Goal: Transaction & Acquisition: Purchase product/service

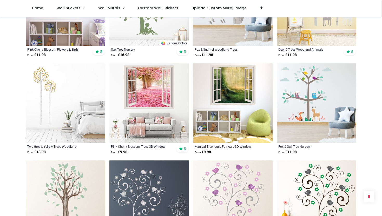
scroll to position [153, 0]
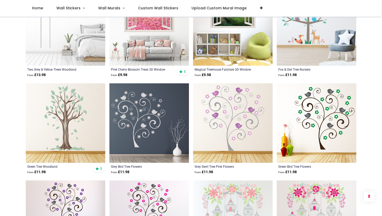
scroll to position [524, 0]
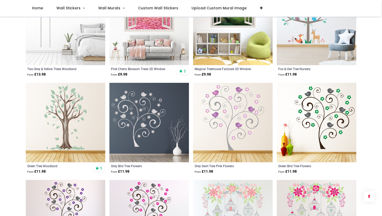
click at [81, 151] on img at bounding box center [66, 123] width 80 height 80
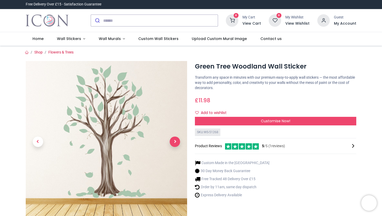
click at [175, 144] on span "Next" at bounding box center [175, 142] width 10 height 10
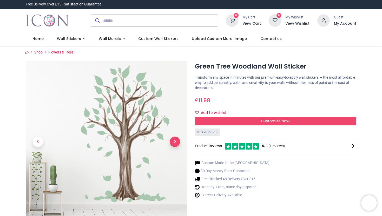
click at [174, 144] on span "Next" at bounding box center [175, 142] width 10 height 10
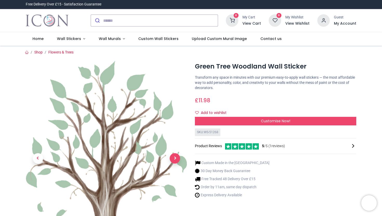
click at [174, 144] on link at bounding box center [175, 159] width 24 height 136
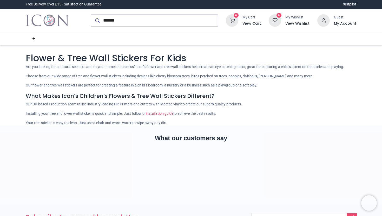
type input "*******"
click at [91, 15] on button "submit" at bounding box center [97, 20] width 12 height 11
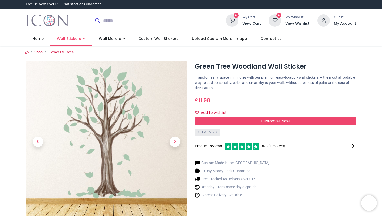
click at [64, 36] on span "Wall Stickers" at bounding box center [69, 38] width 24 height 5
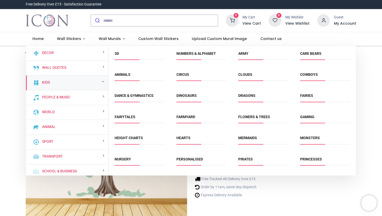
click at [121, 79] on span "Animals" at bounding box center [140, 76] width 50 height 9
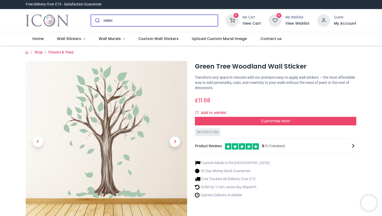
click at [105, 18] on input "search" at bounding box center [160, 20] width 115 height 11
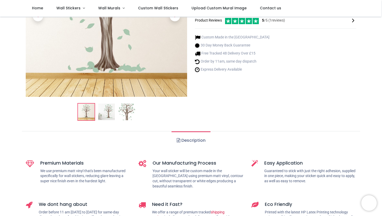
scroll to position [96, 0]
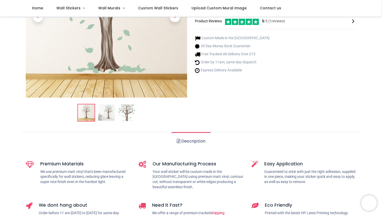
click at [184, 142] on link "Description" at bounding box center [191, 141] width 39 height 18
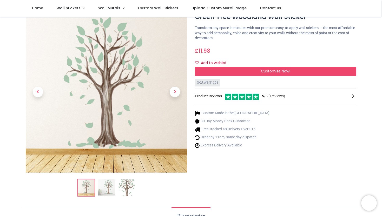
scroll to position [0, 0]
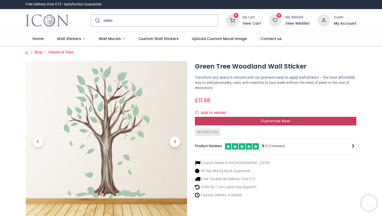
click at [283, 124] on span "Customise Now!" at bounding box center [275, 121] width 29 height 5
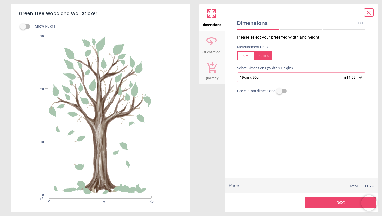
click at [362, 79] on icon at bounding box center [360, 77] width 5 height 5
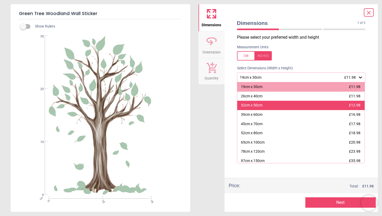
click at [318, 104] on div "32cm x 50cm £12.98" at bounding box center [302, 105] width 128 height 9
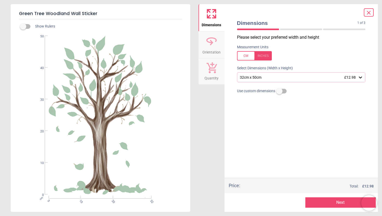
click at [363, 79] on icon at bounding box center [360, 77] width 5 height 5
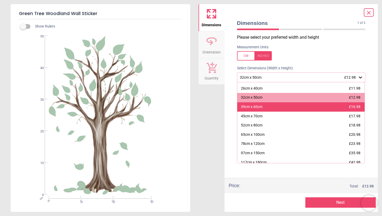
scroll to position [21, 0]
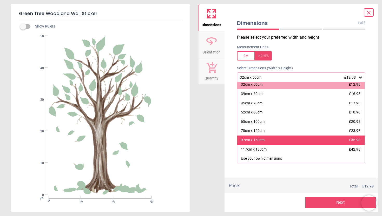
click at [275, 139] on div "97cm x 150cm £35.98" at bounding box center [302, 140] width 128 height 9
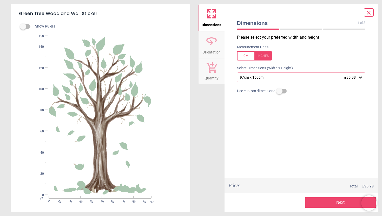
click at [374, 11] on div at bounding box center [369, 12] width 10 height 8
click at [369, 11] on icon at bounding box center [369, 13] width 6 height 6
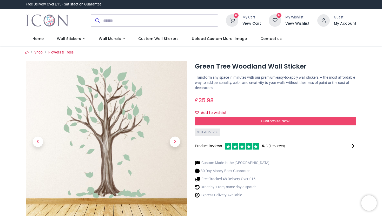
click at [124, 27] on div at bounding box center [154, 20] width 135 height 20
click at [124, 22] on input "search" at bounding box center [160, 20] width 115 height 11
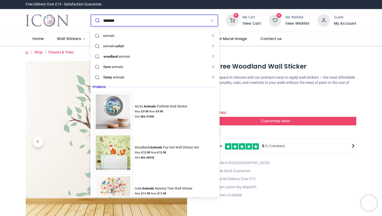
type input "*******"
click at [91, 15] on button "submit" at bounding box center [97, 20] width 12 height 11
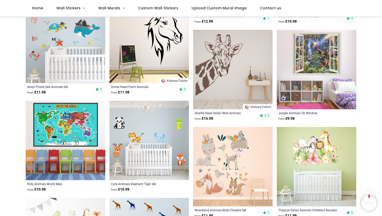
scroll to position [439, 0]
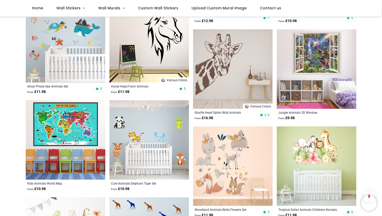
click at [223, 61] on img at bounding box center [233, 69] width 80 height 80
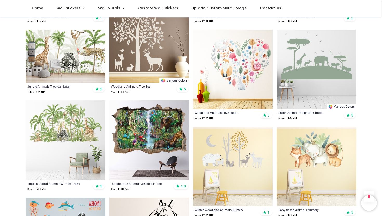
scroll to position [247, 0]
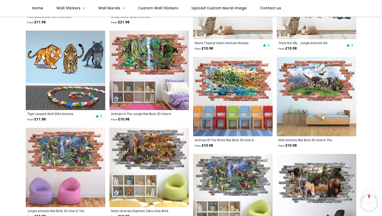
scroll to position [899, 0]
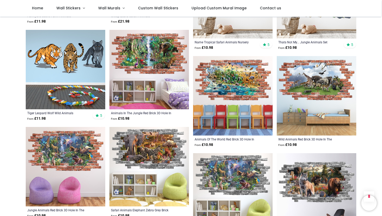
click at [173, 58] on img at bounding box center [150, 70] width 80 height 80
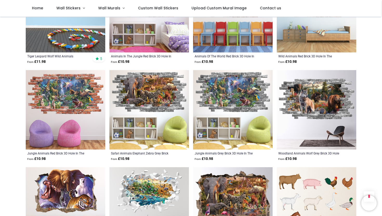
scroll to position [326, 0]
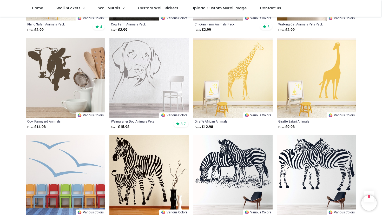
scroll to position [1028, 0]
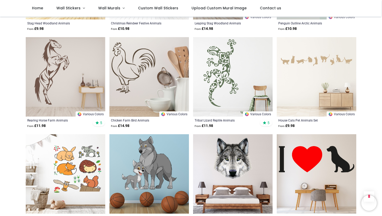
scroll to position [1613, 0]
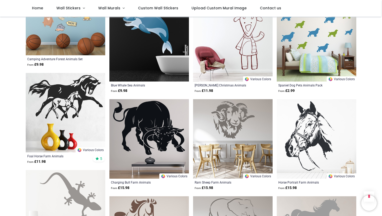
scroll to position [2526, 0]
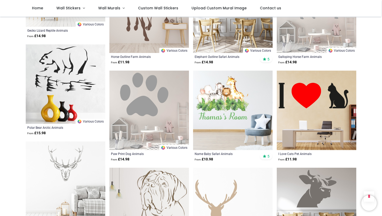
scroll to position [2748, 0]
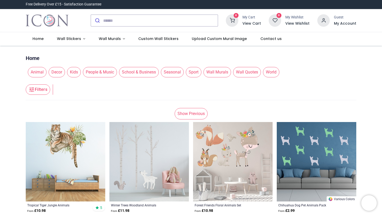
click at [109, 77] on span "People & Music" at bounding box center [100, 72] width 34 height 10
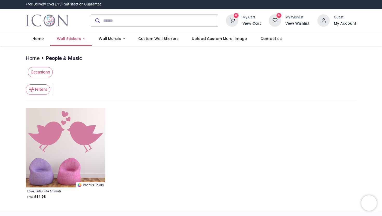
click at [74, 43] on link "Wall Stickers" at bounding box center [71, 39] width 42 height 14
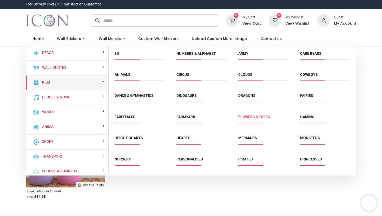
click at [263, 117] on link "Flowers & Trees" at bounding box center [255, 117] width 32 height 4
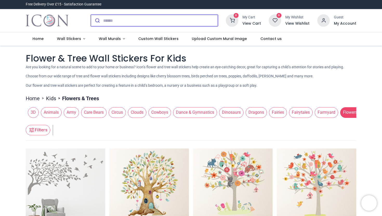
click at [118, 22] on input "search" at bounding box center [160, 20] width 115 height 11
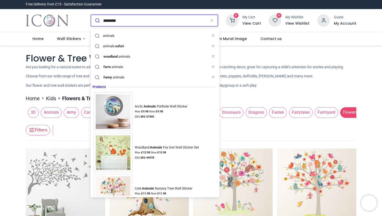
type input "*******"
click at [91, 15] on button "submit" at bounding box center [97, 20] width 12 height 11
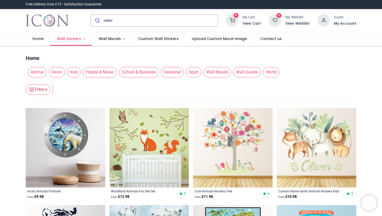
click at [76, 39] on span "Wall Stickers" at bounding box center [69, 38] width 24 height 5
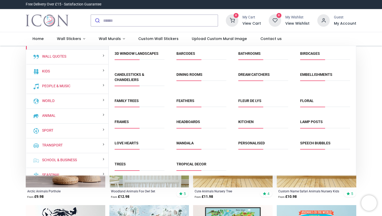
scroll to position [18, 0]
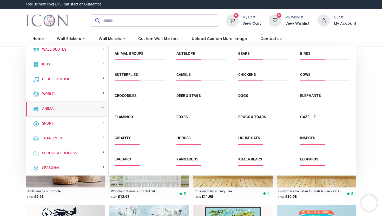
click at [59, 108] on div "Animal" at bounding box center [67, 109] width 82 height 15
click at [79, 108] on div "Animal" at bounding box center [67, 109] width 82 height 15
click at [139, 54] on link "Animal Groups" at bounding box center [129, 54] width 29 height 4
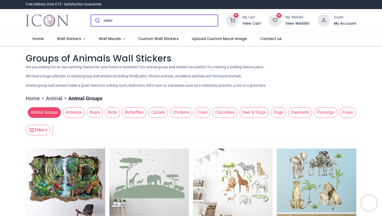
click at [105, 17] on input "search" at bounding box center [160, 20] width 115 height 11
click at [78, 112] on span "Antelope" at bounding box center [74, 112] width 22 height 10
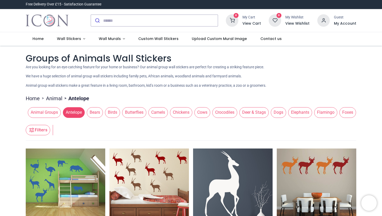
click at [117, 112] on span "Birds" at bounding box center [112, 112] width 15 height 10
click at [81, 113] on span "Antelope" at bounding box center [74, 112] width 22 height 10
click at [109, 113] on span "Birds" at bounding box center [112, 112] width 15 height 10
click at [117, 109] on span "Birds" at bounding box center [112, 112] width 15 height 10
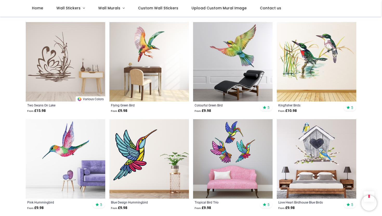
scroll to position [395, 0]
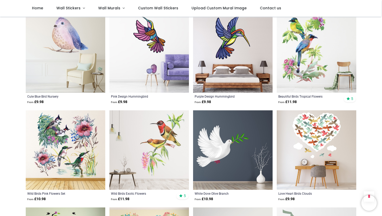
scroll to position [891, 0]
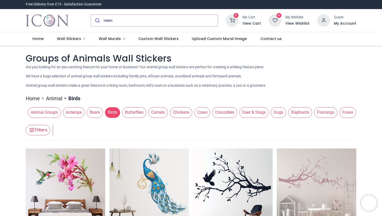
click at [285, 111] on span "Dogs" at bounding box center [278, 112] width 15 height 10
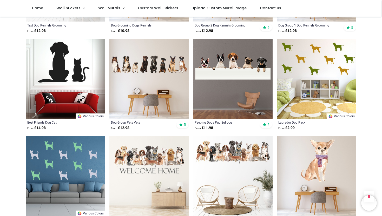
scroll to position [276, 0]
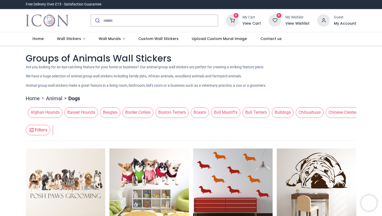
click at [75, 99] on li "> Dogs" at bounding box center [71, 98] width 18 height 7
drag, startPoint x: 80, startPoint y: 99, endPoint x: 67, endPoint y: 98, distance: 12.5
click at [67, 98] on li "> Dogs" at bounding box center [71, 98] width 18 height 7
click at [64, 100] on span ">" at bounding box center [65, 98] width 6 height 5
click at [41, 99] on span ">" at bounding box center [43, 98] width 6 height 5
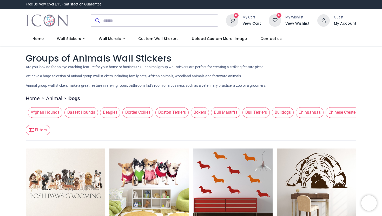
click at [50, 98] on link "Animal" at bounding box center [54, 98] width 16 height 7
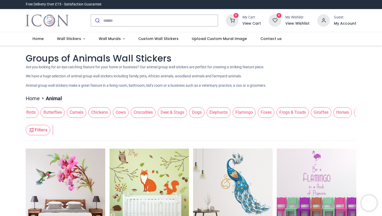
scroll to position [0, 106]
drag, startPoint x: 354, startPoint y: 112, endPoint x: 218, endPoint y: 115, distance: 136.6
click at [217, 115] on div "Animal Groups Antelope Bears Birds Butterflies Camels Chickens Cows Crocodiles …" at bounding box center [191, 112] width 331 height 15
click at [305, 111] on span "Giraffes" at bounding box center [297, 112] width 21 height 10
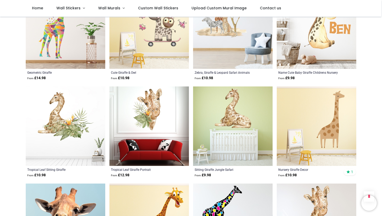
scroll to position [520, 0]
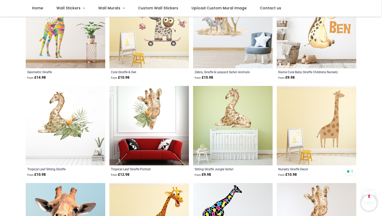
click at [154, 111] on img at bounding box center [150, 126] width 80 height 80
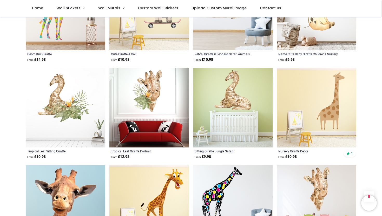
scroll to position [536, 0]
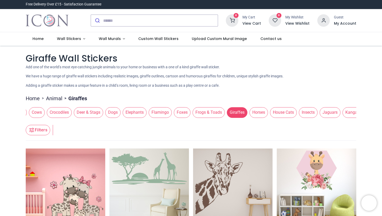
drag, startPoint x: 354, startPoint y: 113, endPoint x: 189, endPoint y: 112, distance: 165.8
click at [189, 112] on span "Foxes" at bounding box center [182, 112] width 17 height 10
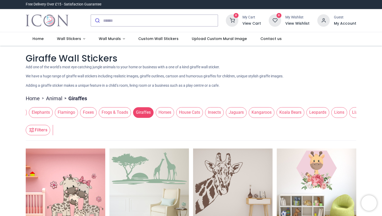
scroll to position [0, 263]
drag, startPoint x: 189, startPoint y: 112, endPoint x: 92, endPoint y: 105, distance: 97.0
click at [91, 111] on span "Foxes" at bounding box center [85, 112] width 17 height 10
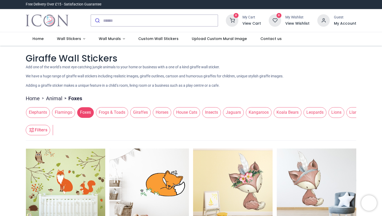
click at [244, 111] on span "Jaguars" at bounding box center [233, 112] width 21 height 10
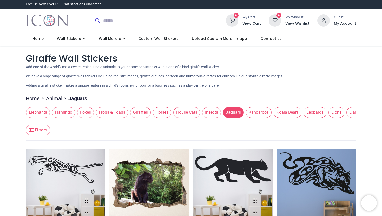
click at [288, 113] on span "Koala Bears" at bounding box center [288, 112] width 28 height 10
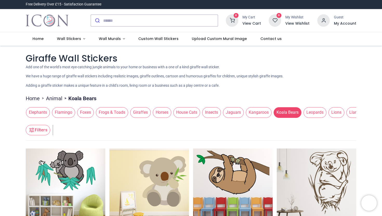
click at [263, 111] on span "Kangaroos" at bounding box center [259, 112] width 26 height 10
click at [272, 116] on span "Kangaroos" at bounding box center [259, 112] width 26 height 10
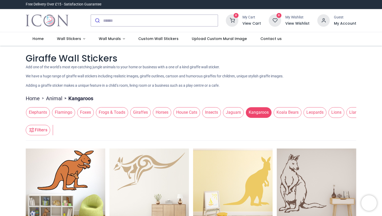
click at [327, 114] on span "Leopards" at bounding box center [315, 112] width 23 height 10
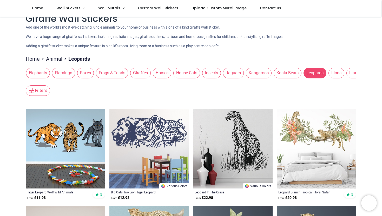
scroll to position [12, 0]
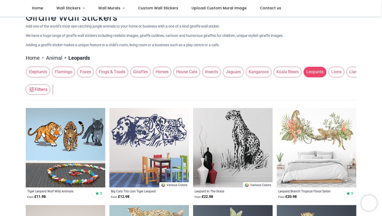
click at [303, 134] on img at bounding box center [317, 148] width 80 height 80
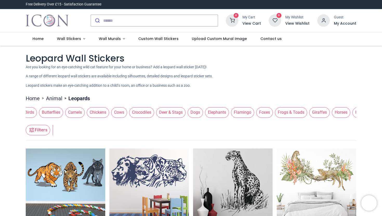
scroll to position [0, 95]
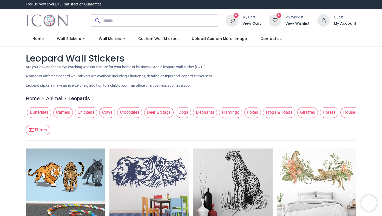
drag, startPoint x: 353, startPoint y: 114, endPoint x: 210, endPoint y: 132, distance: 143.2
drag, startPoint x: 332, startPoint y: 113, endPoint x: 139, endPoint y: 111, distance: 192.8
click at [139, 111] on span "Horses" at bounding box center [136, 112] width 18 height 10
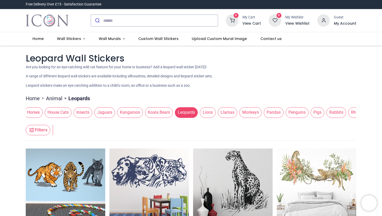
scroll to position [0, 392]
drag, startPoint x: 139, startPoint y: 111, endPoint x: 35, endPoint y: 110, distance: 104.1
click at [35, 110] on span "Horses" at bounding box center [32, 112] width 18 height 10
click at [37, 110] on span "Horses" at bounding box center [32, 112] width 18 height 10
click at [41, 114] on span "Horses" at bounding box center [32, 112] width 18 height 10
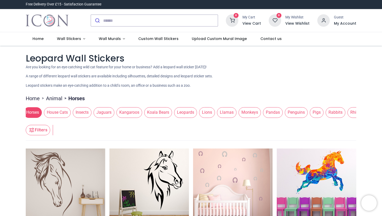
click at [215, 110] on span "Lions" at bounding box center [207, 112] width 16 height 10
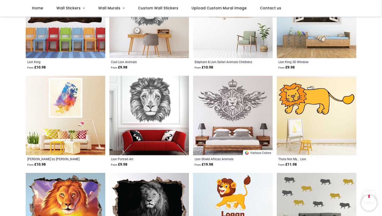
scroll to position [439, 0]
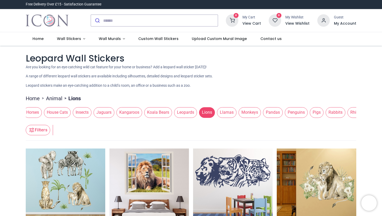
click at [237, 115] on span "Llamas" at bounding box center [227, 112] width 20 height 10
click at [237, 111] on span "Llamas" at bounding box center [227, 112] width 20 height 10
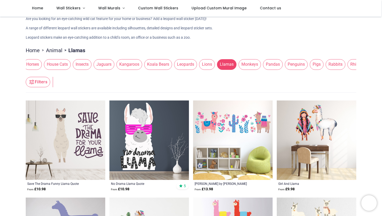
scroll to position [15, 0]
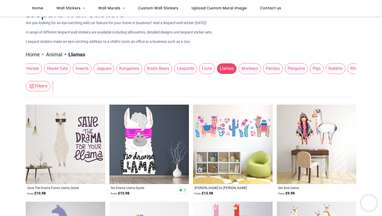
click at [261, 68] on span "Monkeys" at bounding box center [250, 68] width 22 height 10
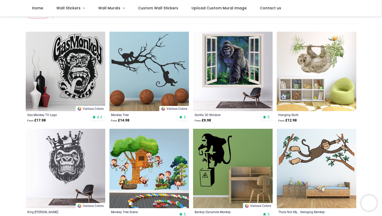
scroll to position [80, 0]
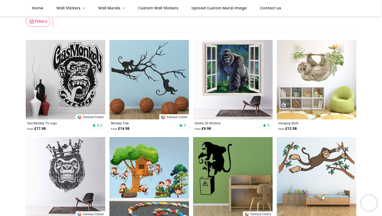
click at [327, 68] on img at bounding box center [317, 80] width 80 height 80
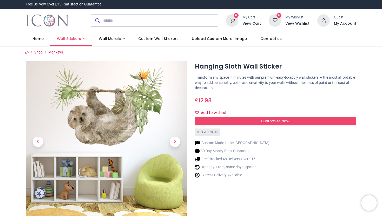
click at [69, 39] on span "Wall Stickers" at bounding box center [69, 38] width 24 height 5
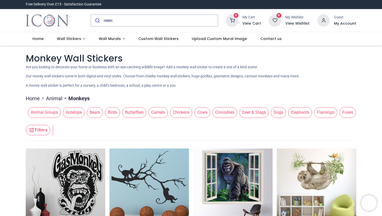
click at [328, 114] on span "Flamingo" at bounding box center [326, 112] width 23 height 10
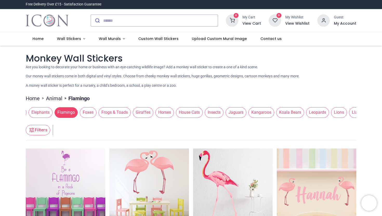
scroll to position [0, 261]
drag, startPoint x: 354, startPoint y: 113, endPoint x: 93, endPoint y: 113, distance: 261.0
click at [93, 113] on span "Foxes" at bounding box center [87, 112] width 17 height 10
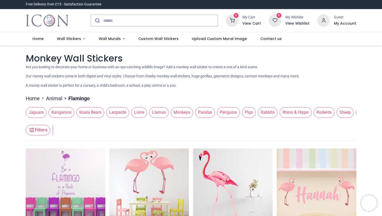
scroll to position [0, 461]
drag, startPoint x: 242, startPoint y: 115, endPoint x: 42, endPoint y: 109, distance: 200.2
click at [42, 109] on span "Jaguars" at bounding box center [35, 112] width 21 height 10
click at [213, 112] on span "Pandas" at bounding box center [204, 112] width 20 height 10
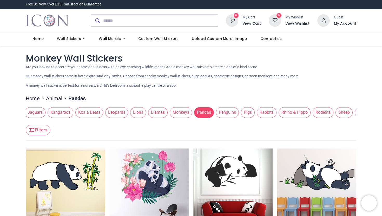
click at [23, 111] on span "Insects" at bounding box center [13, 112] width 19 height 10
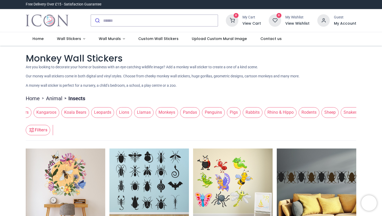
scroll to position [0, 477]
drag, startPoint x: 27, startPoint y: 111, endPoint x: 21, endPoint y: 112, distance: 6.8
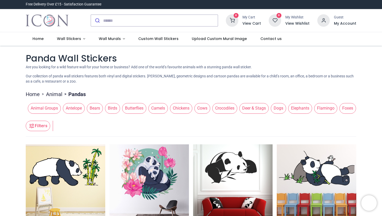
drag, startPoint x: 50, startPoint y: 106, endPoint x: 53, endPoint y: 106, distance: 3.1
click at [53, 106] on span "Animal Groups" at bounding box center [44, 108] width 33 height 10
click at [351, 107] on span "Foxes" at bounding box center [348, 108] width 17 height 10
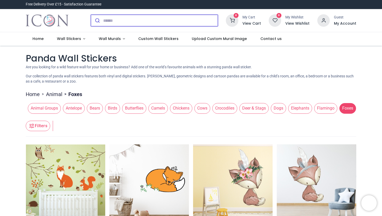
click at [137, 21] on input "search" at bounding box center [160, 20] width 115 height 11
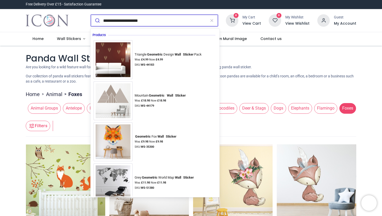
type input "**********"
click at [91, 15] on button "submit" at bounding box center [97, 20] width 12 height 11
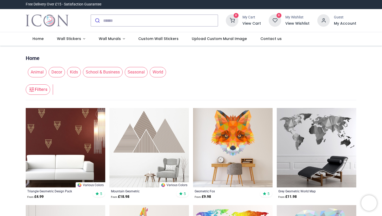
click at [35, 71] on span "Animal" at bounding box center [37, 72] width 19 height 10
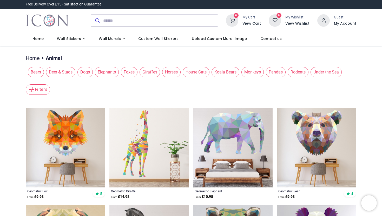
drag, startPoint x: 334, startPoint y: 73, endPoint x: 232, endPoint y: 76, distance: 102.6
click at [231, 76] on div "Bears Deer & Stags Dogs Elephants Foxes Giraffes Horses House Cats Koala Bears …" at bounding box center [191, 72] width 331 height 15
click at [110, 70] on span "Elephants" at bounding box center [107, 72] width 24 height 10
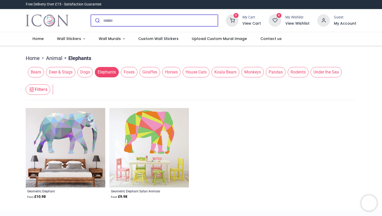
click at [142, 19] on input "search" at bounding box center [160, 20] width 115 height 11
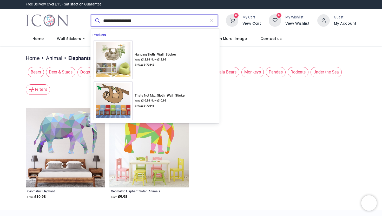
type input "**********"
click at [91, 15] on button "submit" at bounding box center [97, 20] width 12 height 11
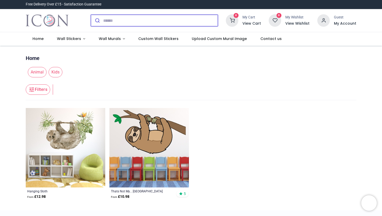
click at [118, 21] on input "search" at bounding box center [160, 20] width 115 height 11
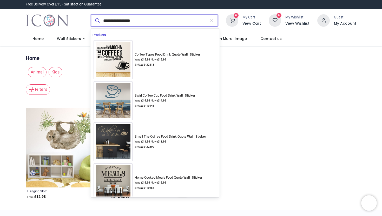
type input "**********"
click at [91, 15] on button "submit" at bounding box center [97, 20] width 12 height 11
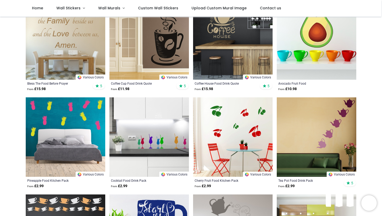
scroll to position [177, 0]
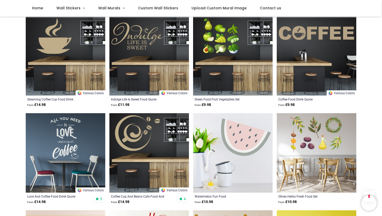
scroll to position [750, 0]
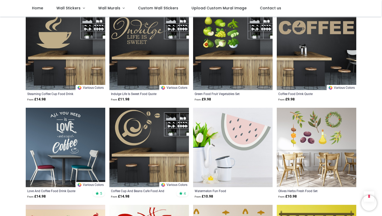
click at [222, 123] on img at bounding box center [233, 148] width 80 height 80
click at [234, 137] on img at bounding box center [233, 148] width 80 height 80
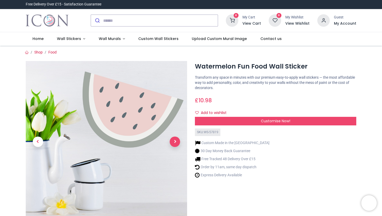
click at [174, 142] on span "Next" at bounding box center [175, 142] width 10 height 10
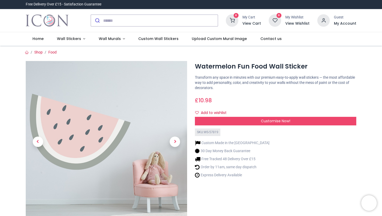
click at [123, 105] on img at bounding box center [107, 142] width 162 height 162
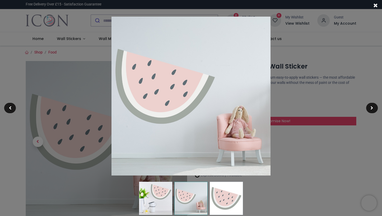
click at [76, 132] on div at bounding box center [191, 108] width 382 height 216
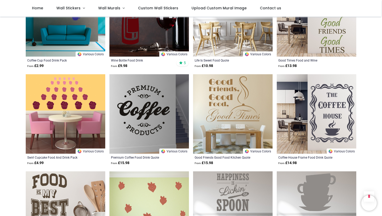
scroll to position [78, 0]
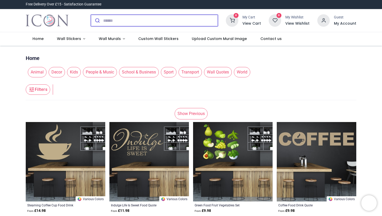
click at [109, 23] on input "search" at bounding box center [160, 20] width 115 height 11
type input "*"
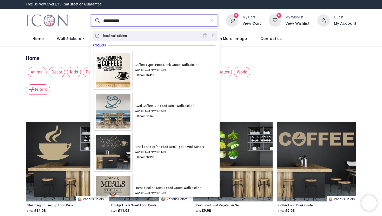
click at [113, 33] on div "food wall sticker" at bounding box center [112, 35] width 36 height 7
type input "**********"
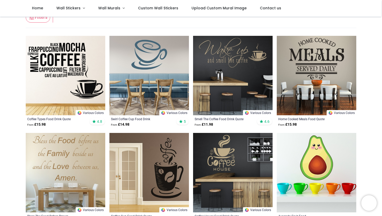
scroll to position [44, 0]
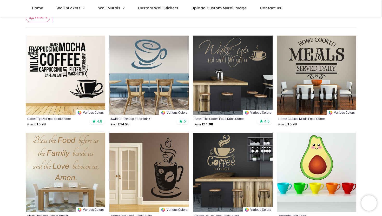
click at [309, 146] on img at bounding box center [317, 173] width 80 height 80
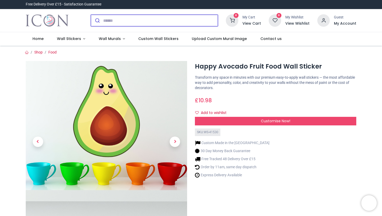
click at [106, 21] on input "search" at bounding box center [160, 20] width 115 height 11
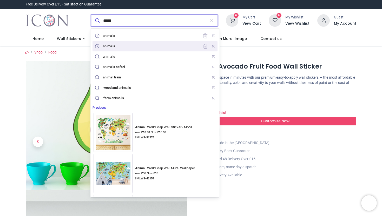
click at [112, 46] on div "anima ls" at bounding box center [109, 46] width 13 height 4
type input "*******"
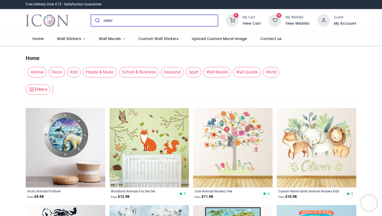
click at [112, 20] on input "search" at bounding box center [160, 20] width 115 height 11
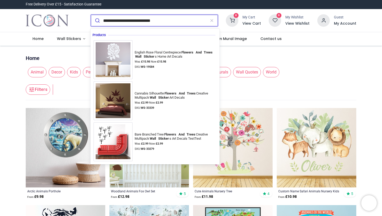
type input "**********"
click at [91, 15] on button "submit" at bounding box center [97, 20] width 12 height 11
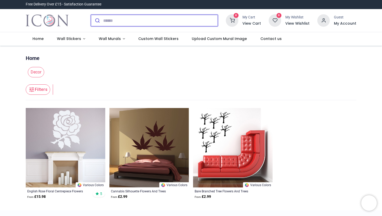
click at [121, 21] on input "search" at bounding box center [160, 20] width 115 height 11
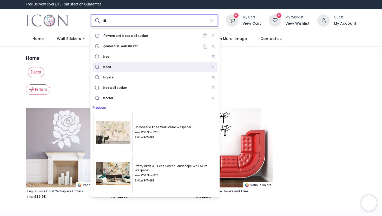
click at [112, 67] on mark "ees" at bounding box center [108, 66] width 7 height 5
type input "*****"
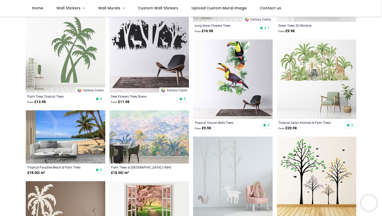
scroll to position [211, 0]
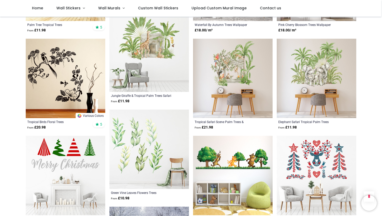
scroll to position [935, 0]
click at [145, 81] on img at bounding box center [150, 53] width 80 height 80
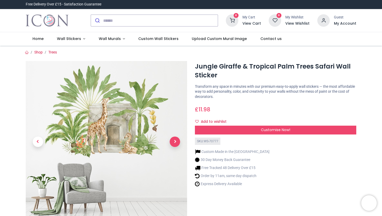
click at [176, 146] on span "Next" at bounding box center [175, 142] width 10 height 10
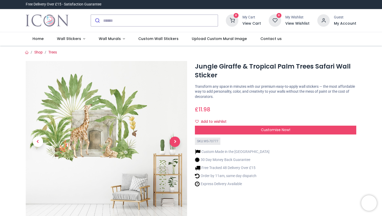
click at [174, 140] on span "Next" at bounding box center [175, 142] width 10 height 10
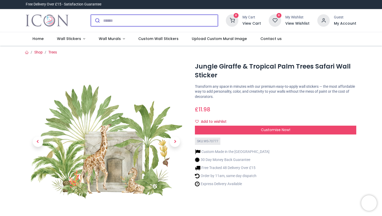
click at [111, 22] on input "search" at bounding box center [160, 20] width 115 height 11
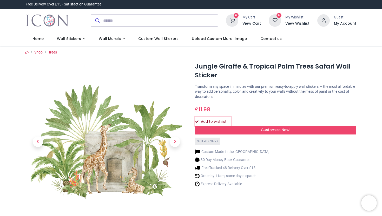
click at [209, 119] on button "Add to wishlist" at bounding box center [213, 122] width 36 height 9
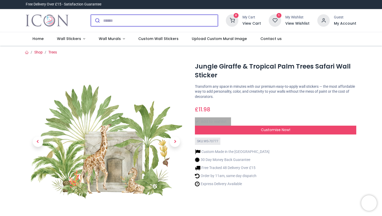
click at [113, 23] on input "search" at bounding box center [160, 20] width 115 height 11
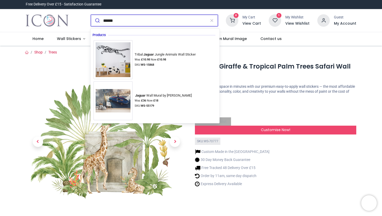
type input "******"
click at [91, 15] on button "submit" at bounding box center [97, 20] width 12 height 11
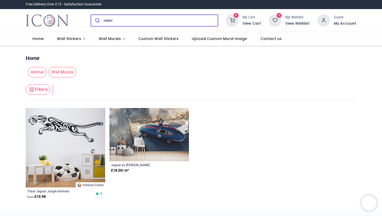
click at [111, 20] on input "search" at bounding box center [160, 20] width 115 height 11
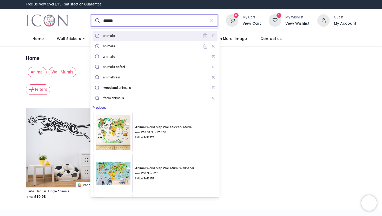
click at [105, 33] on div "animal s" at bounding box center [106, 35] width 24 height 7
type input "*******"
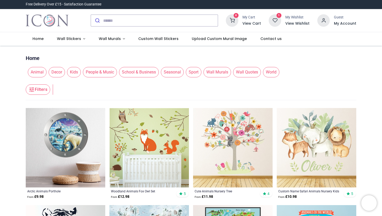
click at [40, 72] on span "Animal" at bounding box center [37, 72] width 19 height 10
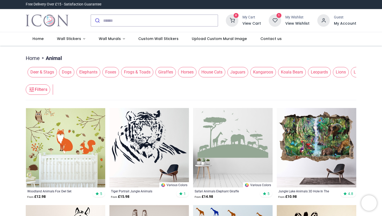
scroll to position [0, 186]
drag, startPoint x: 353, startPoint y: 70, endPoint x: 167, endPoint y: 68, distance: 186.1
click at [167, 68] on span "Giraffes" at bounding box center [165, 72] width 21 height 10
click at [245, 75] on span "Jaguars" at bounding box center [238, 72] width 21 height 10
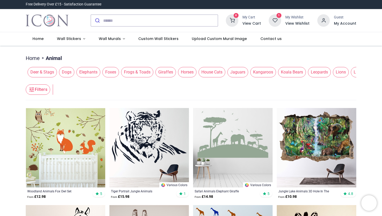
click at [245, 70] on span "Jaguars" at bounding box center [238, 72] width 21 height 10
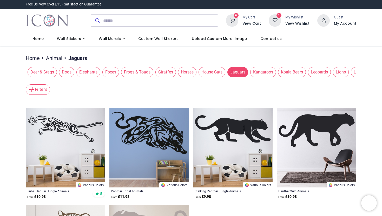
click at [329, 73] on span "Leopards" at bounding box center [319, 72] width 23 height 10
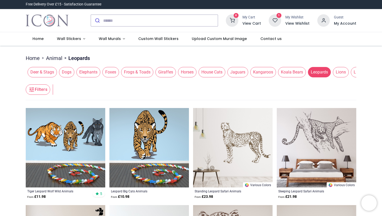
click at [322, 131] on img at bounding box center [317, 148] width 80 height 80
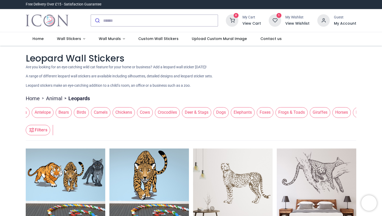
scroll to position [0, 79]
drag, startPoint x: 353, startPoint y: 114, endPoint x: 214, endPoint y: 133, distance: 140.3
drag, startPoint x: 352, startPoint y: 110, endPoint x: 158, endPoint y: 110, distance: 194.1
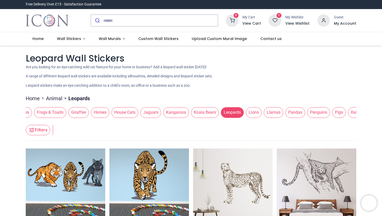
click at [158, 110] on span "Jaguars" at bounding box center [151, 112] width 21 height 10
click at [262, 112] on span "Lions" at bounding box center [254, 112] width 16 height 10
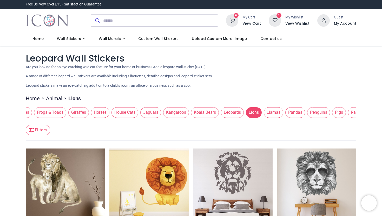
click at [302, 110] on span "Pandas" at bounding box center [296, 112] width 20 height 10
click at [300, 112] on span "Pandas" at bounding box center [296, 112] width 20 height 10
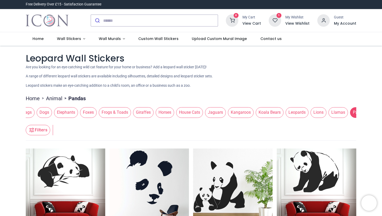
scroll to position [0, 164]
drag, startPoint x: 30, startPoint y: 111, endPoint x: 257, endPoint y: 92, distance: 227.7
click at [260, 92] on div "Leopard Wall Stickers Are you looking for an eye-catching wild cat feature for …" at bounding box center [191, 200] width 339 height 297
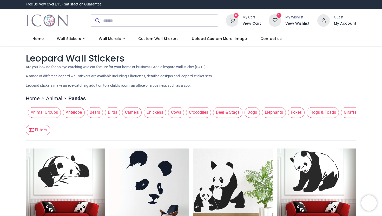
drag, startPoint x: 76, startPoint y: 111, endPoint x: 306, endPoint y: 105, distance: 230.6
click at [306, 105] on section "******* Home > Animal > Pandas Animal Groups Antelope Bears Birds Camels Chicke…" at bounding box center [191, 220] width 331 height 256
click at [79, 112] on span "Antelope" at bounding box center [74, 112] width 22 height 10
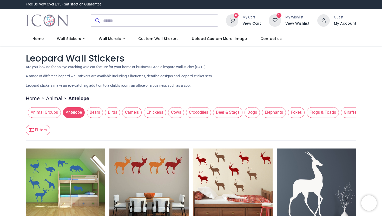
click at [93, 116] on span "Bears" at bounding box center [95, 112] width 16 height 10
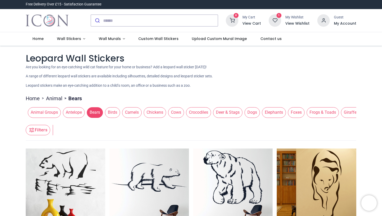
click at [114, 116] on span "Birds" at bounding box center [112, 112] width 15 height 10
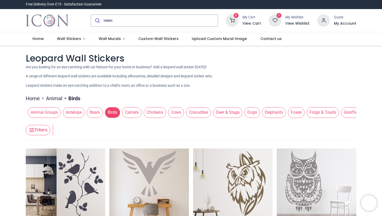
click at [136, 110] on span "Camels" at bounding box center [132, 112] width 20 height 10
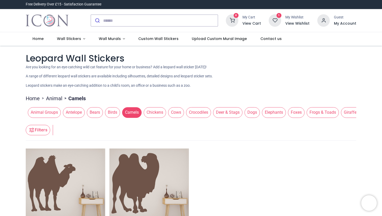
click at [156, 116] on span "Chickens" at bounding box center [155, 112] width 22 height 10
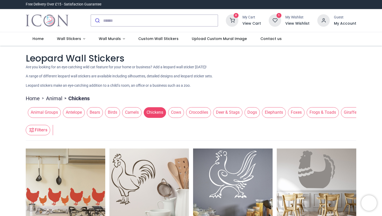
click at [179, 109] on span "Cows" at bounding box center [176, 112] width 16 height 10
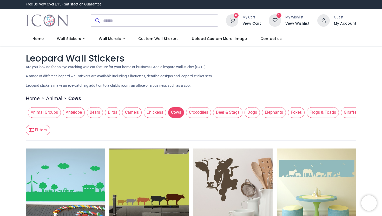
click at [202, 109] on span "Crocodiles" at bounding box center [198, 112] width 25 height 10
click at [208, 112] on span "Crocodiles" at bounding box center [198, 112] width 25 height 10
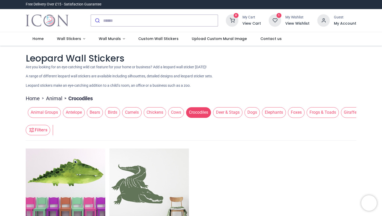
click at [231, 111] on span "Deer & Stags" at bounding box center [227, 112] width 29 height 10
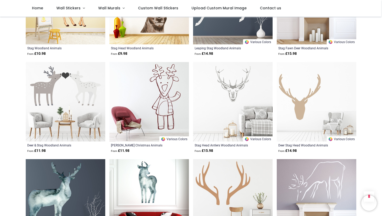
scroll to position [253, 0]
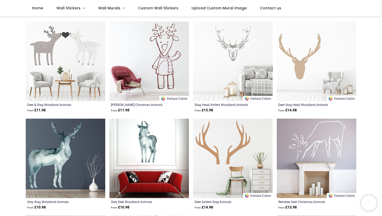
scroll to position [133, 0]
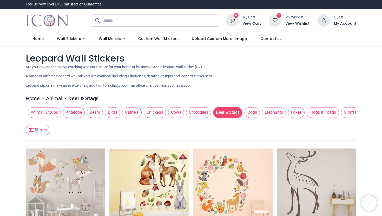
click at [254, 113] on span "Dogs" at bounding box center [252, 112] width 15 height 10
click at [257, 113] on span "Dogs" at bounding box center [252, 112] width 15 height 10
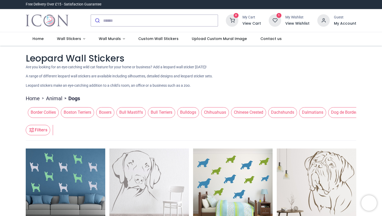
click at [58, 99] on link "Animal" at bounding box center [54, 98] width 16 height 7
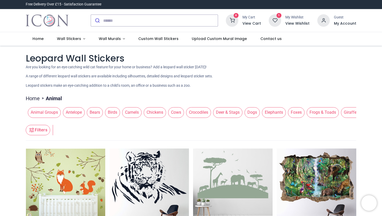
click at [275, 112] on span "Elephants" at bounding box center [274, 112] width 24 height 10
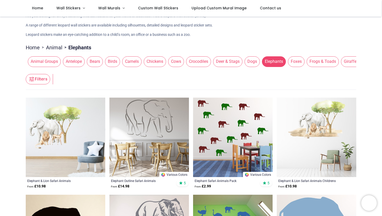
scroll to position [24, 0]
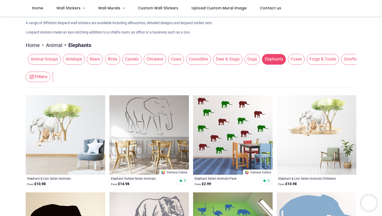
click at [327, 146] on img at bounding box center [317, 135] width 80 height 80
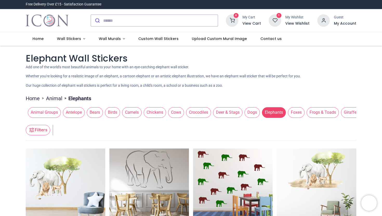
click at [310, 183] on img at bounding box center [317, 189] width 80 height 80
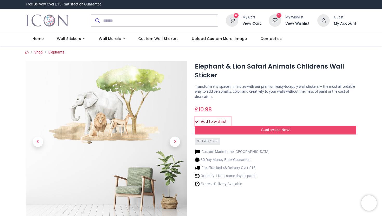
click at [200, 121] on button "Add to wishlist" at bounding box center [213, 122] width 36 height 9
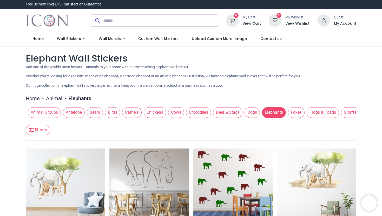
click at [300, 114] on span "Foxes" at bounding box center [296, 112] width 17 height 10
click at [277, 112] on span "Elephants" at bounding box center [274, 112] width 24 height 10
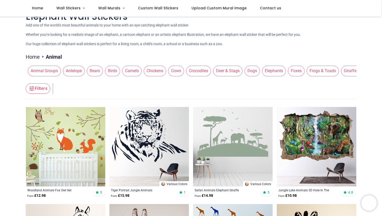
scroll to position [11, 0]
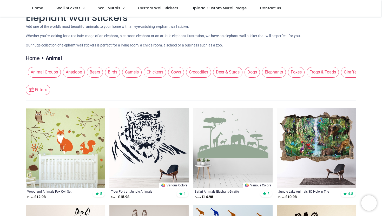
click at [280, 72] on span "Elephants" at bounding box center [274, 72] width 24 height 10
click at [280, 76] on span "Elephants" at bounding box center [274, 72] width 24 height 10
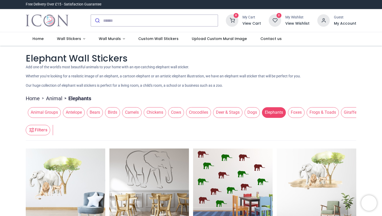
click at [277, 114] on span "Elephants" at bounding box center [274, 112] width 24 height 10
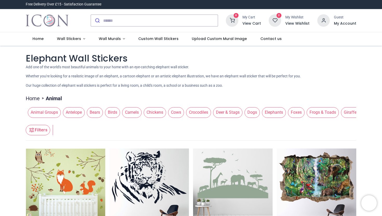
click at [304, 175] on img at bounding box center [317, 189] width 80 height 80
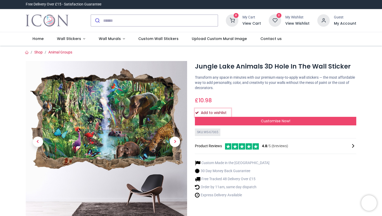
click at [222, 112] on button "Add to wishlist" at bounding box center [213, 113] width 36 height 9
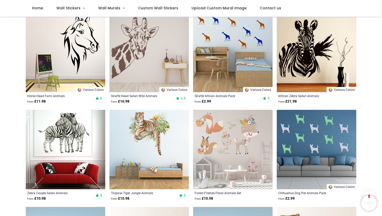
scroll to position [222, 0]
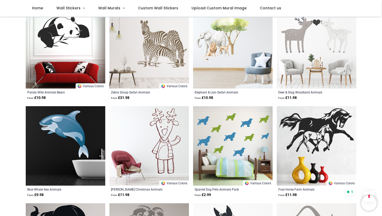
scroll to position [1682, 0]
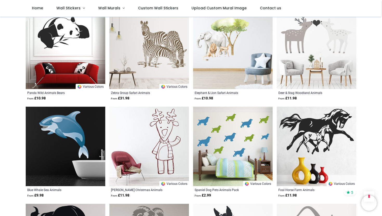
click at [260, 74] on img at bounding box center [233, 50] width 80 height 80
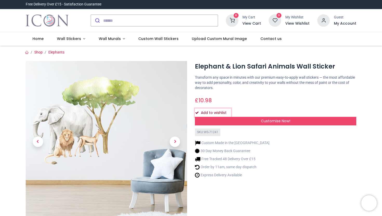
click at [216, 112] on button "Add to wishlist" at bounding box center [213, 113] width 36 height 9
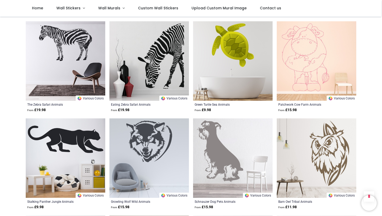
scroll to position [2274, 0]
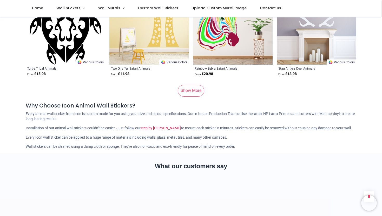
scroll to position [3475, 0]
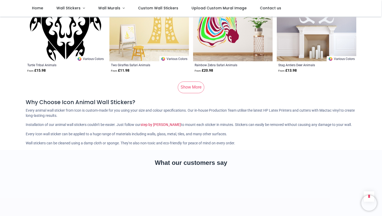
click at [197, 82] on link "Show More" at bounding box center [191, 87] width 27 height 11
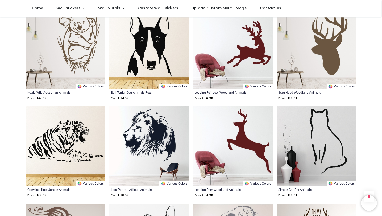
scroll to position [4032, 0]
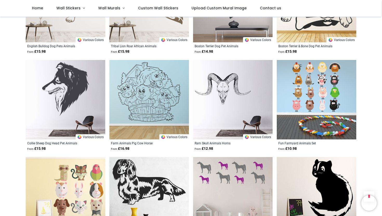
scroll to position [5930, 0]
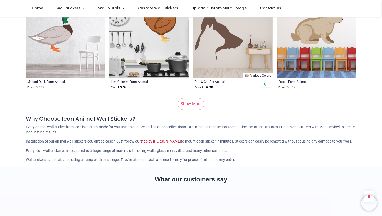
scroll to position [6870, 0]
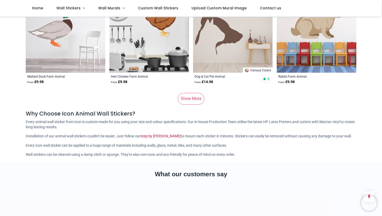
click at [195, 93] on link "Show More" at bounding box center [191, 98] width 27 height 11
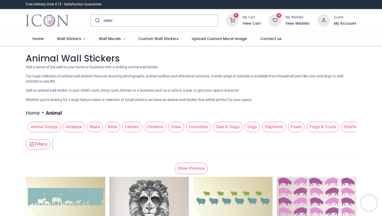
click at [305, 126] on span "Foxes" at bounding box center [296, 127] width 17 height 10
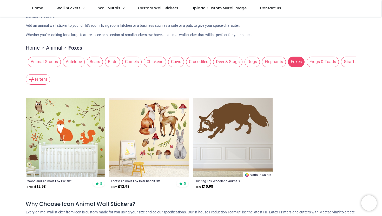
scroll to position [36, 0]
click at [334, 60] on span "Frogs & Toads" at bounding box center [323, 61] width 32 height 10
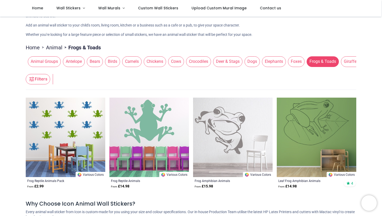
click at [355, 61] on span "Giraffes" at bounding box center [351, 61] width 21 height 10
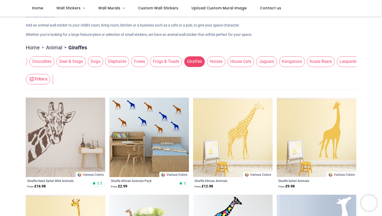
scroll to position [0, 166]
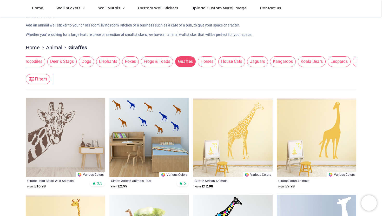
drag, startPoint x: 355, startPoint y: 61, endPoint x: 189, endPoint y: 55, distance: 166.1
click at [189, 55] on div "Animal Groups Antelope Bears Birds Camels Chickens Cows Crocodiles Deer & Stags…" at bounding box center [191, 61] width 331 height 15
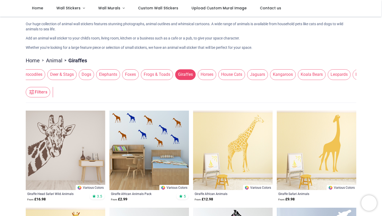
scroll to position [21, 0]
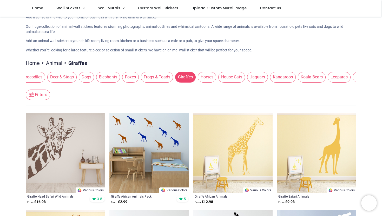
click at [212, 77] on span "Horses" at bounding box center [207, 77] width 18 height 10
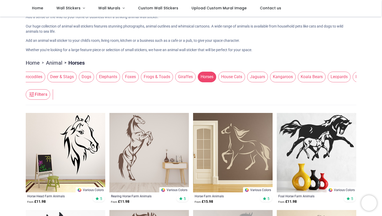
scroll to position [1, 0]
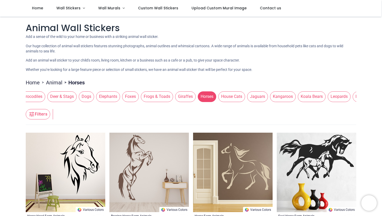
click at [240, 97] on span "House Cats" at bounding box center [232, 97] width 27 height 10
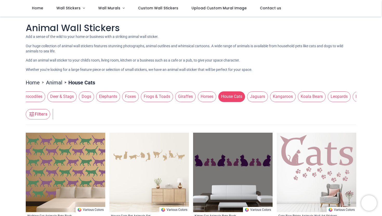
click at [265, 91] on div "Animal Groups Antelope Bears Birds Camels Chickens Cows Crocodiles Deer & Stags…" at bounding box center [191, 97] width 331 height 15
click at [265, 97] on span "Jaguars" at bounding box center [257, 97] width 21 height 10
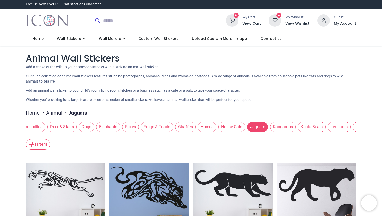
click at [282, 125] on span "Kangaroos" at bounding box center [283, 127] width 26 height 10
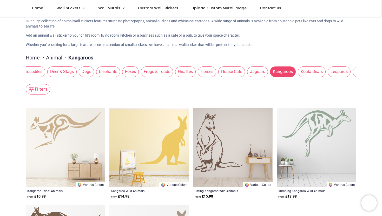
scroll to position [14, 0]
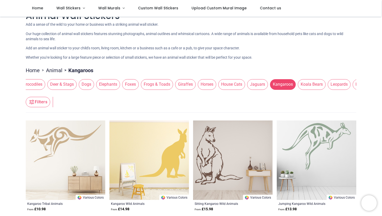
click at [316, 86] on span "Koala Bears" at bounding box center [312, 84] width 28 height 10
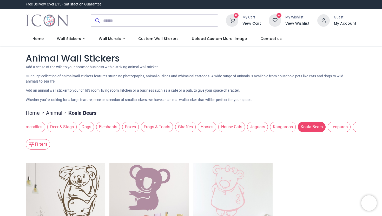
click at [340, 128] on span "Leopards" at bounding box center [339, 127] width 23 height 10
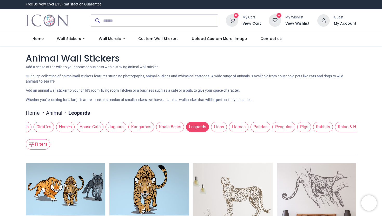
scroll to position [0, 311]
drag, startPoint x: 347, startPoint y: 126, endPoint x: 203, endPoint y: 128, distance: 144.7
click at [203, 128] on span "Leopards" at bounding box center [194, 127] width 23 height 10
click at [219, 127] on span "Lions" at bounding box center [216, 127] width 16 height 10
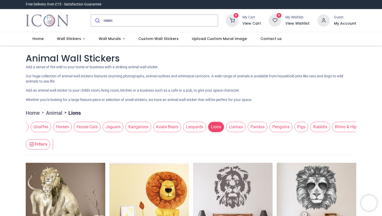
click at [242, 130] on span "Llamas" at bounding box center [236, 127] width 20 height 10
click at [245, 129] on span "Llamas" at bounding box center [236, 127] width 20 height 10
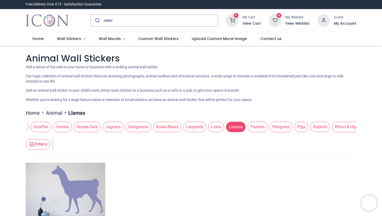
click at [263, 128] on span "Pandas" at bounding box center [258, 127] width 20 height 10
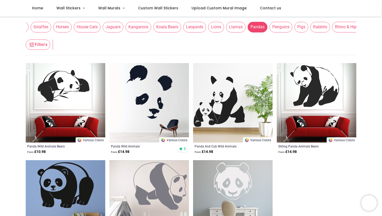
scroll to position [70, 0]
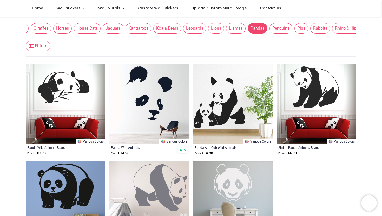
click at [284, 28] on span "Penguins" at bounding box center [281, 28] width 23 height 10
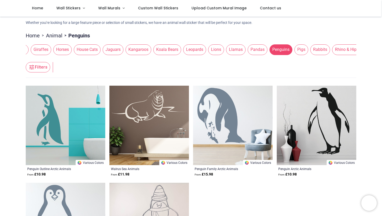
scroll to position [47, 0]
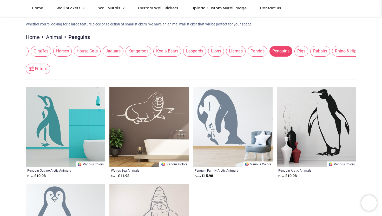
click at [307, 54] on span "Pigs" at bounding box center [302, 51] width 14 height 10
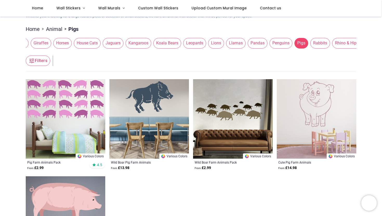
scroll to position [49, 0]
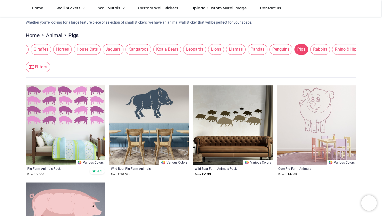
click at [326, 52] on span "Rabbits" at bounding box center [321, 49] width 20 height 10
click at [327, 47] on span "Rabbits" at bounding box center [321, 49] width 20 height 10
click at [330, 51] on span "Rabbits" at bounding box center [321, 49] width 20 height 10
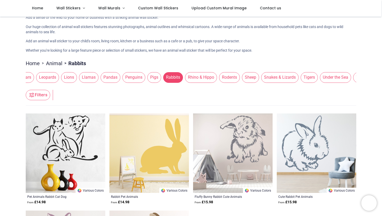
scroll to position [0, 475]
drag, startPoint x: 343, startPoint y: 79, endPoint x: 180, endPoint y: 79, distance: 163.9
click at [180, 79] on span "Rhino & Hippo" at bounding box center [185, 77] width 32 height 10
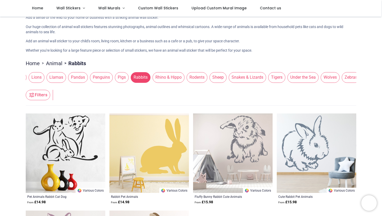
scroll to position [0, 506]
drag, startPoint x: 187, startPoint y: 79, endPoint x: 141, endPoint y: 78, distance: 45.5
click at [141, 78] on div "Animal Groups Antelope Bears Birds Camels Chickens Cows Crocodiles Deer & Stags…" at bounding box center [191, 77] width 331 height 15
click at [165, 78] on span "Rhino & Hippo" at bounding box center [165, 77] width 32 height 10
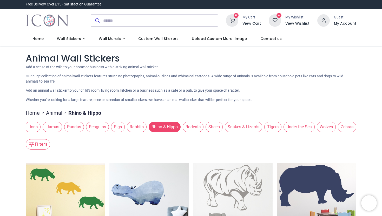
click at [191, 126] on span "Rodents" at bounding box center [193, 127] width 21 height 10
click at [192, 127] on span "Rodents" at bounding box center [193, 127] width 21 height 10
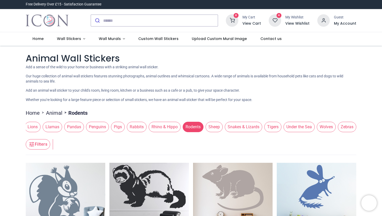
click at [192, 127] on span "Rodents" at bounding box center [193, 127] width 21 height 10
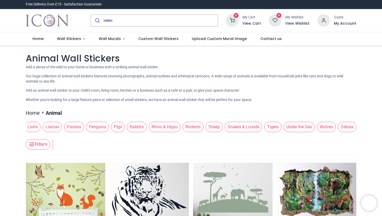
click at [195, 127] on span "Rodents" at bounding box center [193, 127] width 21 height 10
click at [191, 127] on span "Rodents" at bounding box center [193, 127] width 21 height 10
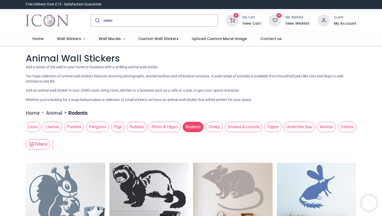
click at [212, 130] on span "Sheep" at bounding box center [214, 127] width 17 height 10
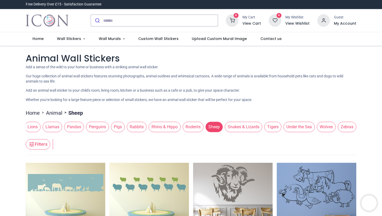
click at [238, 124] on span "Snakes & Lizards" at bounding box center [243, 127] width 37 height 10
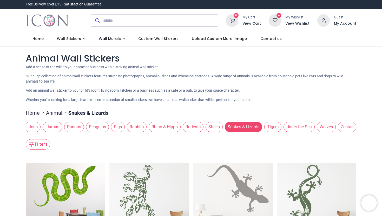
click at [271, 129] on span "Tigers" at bounding box center [273, 127] width 17 height 10
click at [276, 129] on span "Tigers" at bounding box center [273, 127] width 17 height 10
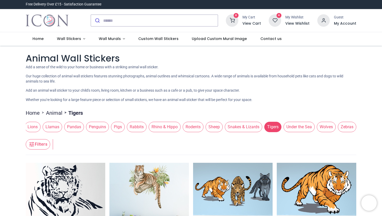
click at [290, 127] on span "Under the Sea" at bounding box center [299, 127] width 31 height 10
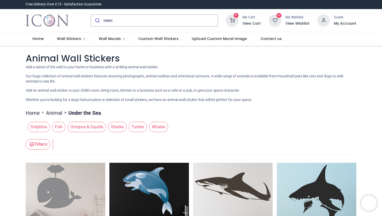
click at [59, 114] on link "Animal" at bounding box center [54, 113] width 16 height 7
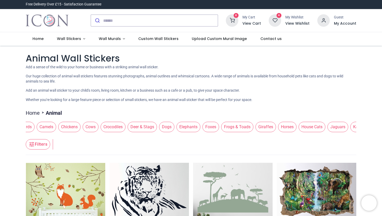
scroll to position [0, 128]
drag, startPoint x: 338, startPoint y: 130, endPoint x: 150, endPoint y: 148, distance: 188.2
drag, startPoint x: 332, startPoint y: 128, endPoint x: 159, endPoint y: 112, distance: 173.4
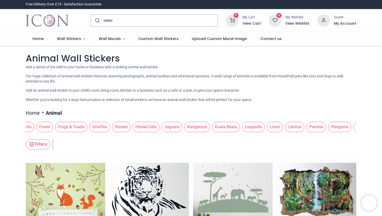
drag, startPoint x: 351, startPoint y: 126, endPoint x: 144, endPoint y: 112, distance: 208.1
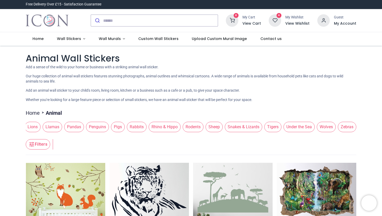
drag, startPoint x: 340, startPoint y: 126, endPoint x: 131, endPoint y: 121, distance: 208.7
click at [131, 121] on div "Animal Groups Antelope Bears Birds Camels Chickens Cows Crocodiles Deer & Stags…" at bounding box center [191, 127] width 331 height 15
click at [330, 127] on span "Wolves" at bounding box center [326, 127] width 19 height 10
click at [329, 127] on span "Wolves" at bounding box center [326, 127] width 19 height 10
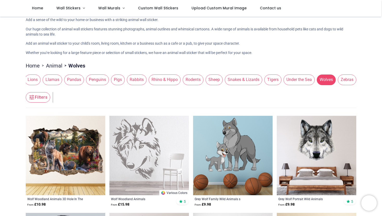
scroll to position [21, 0]
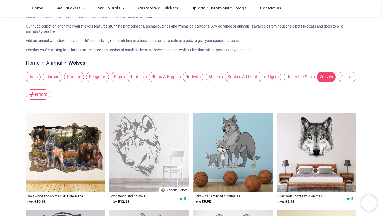
click at [73, 163] on img at bounding box center [66, 153] width 80 height 80
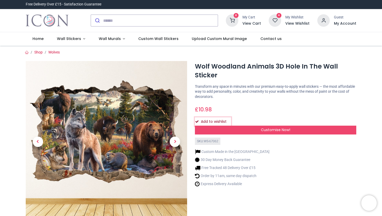
click at [215, 119] on button "Add to wishlist" at bounding box center [213, 122] width 36 height 9
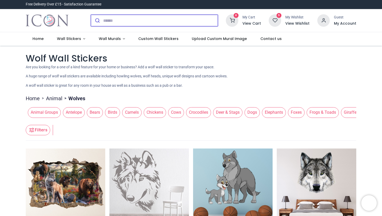
click at [121, 23] on input "search" at bounding box center [160, 20] width 115 height 11
click at [114, 21] on input "search" at bounding box center [160, 20] width 115 height 11
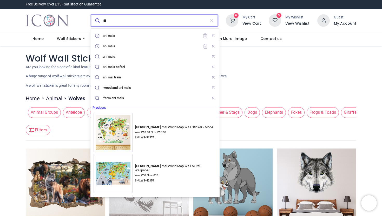
type input "*"
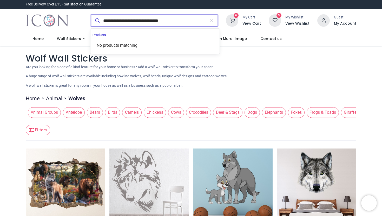
type input "**********"
click at [91, 15] on button "submit" at bounding box center [97, 20] width 12 height 11
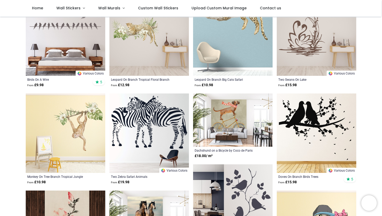
scroll to position [84, 0]
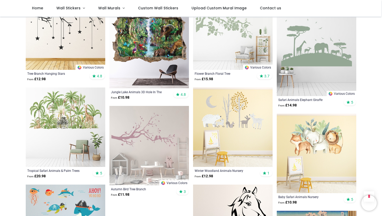
scroll to position [1107, 0]
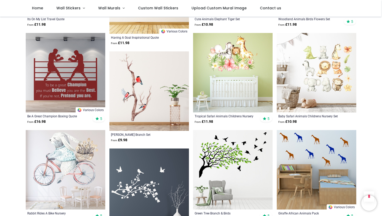
scroll to position [1647, 0]
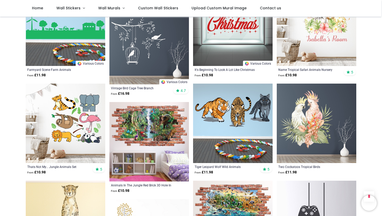
scroll to position [2183, 0]
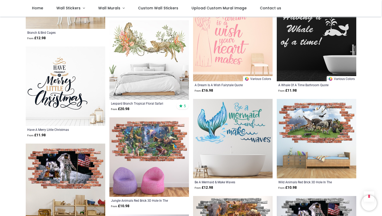
scroll to position [2653, 0]
click at [145, 60] on img at bounding box center [150, 60] width 80 height 80
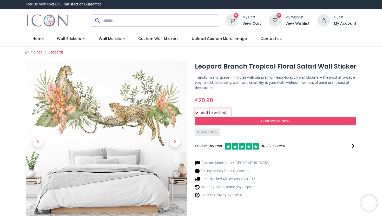
click at [215, 112] on button "Add to wishlist" at bounding box center [213, 113] width 36 height 9
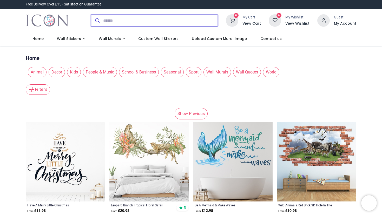
click at [116, 21] on input "search" at bounding box center [160, 20] width 115 height 11
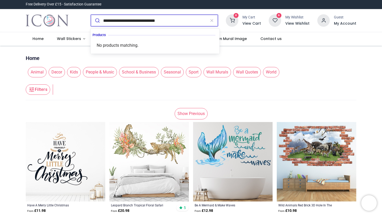
type input "**********"
click at [91, 15] on button "submit" at bounding box center [97, 20] width 12 height 11
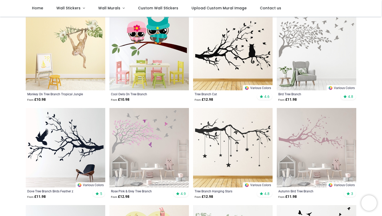
scroll to position [69, 0]
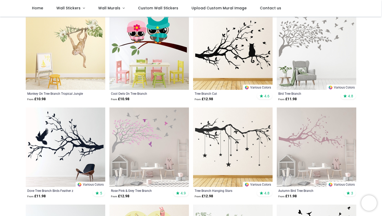
click at [69, 40] on img at bounding box center [66, 50] width 80 height 80
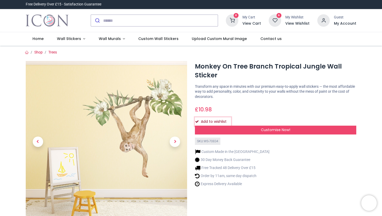
click at [209, 120] on button "Add to wishlist" at bounding box center [213, 122] width 36 height 9
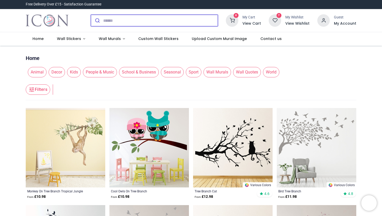
click at [127, 23] on input "search" at bounding box center [160, 20] width 115 height 11
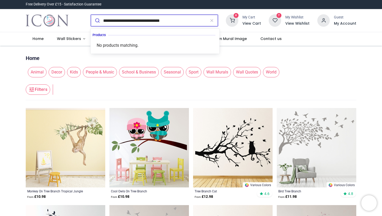
type input "**********"
click at [91, 15] on button "submit" at bounding box center [97, 20] width 12 height 11
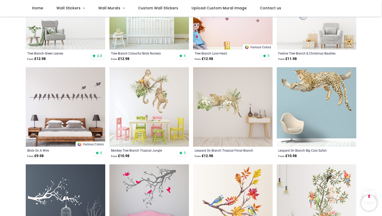
scroll to position [500, 0]
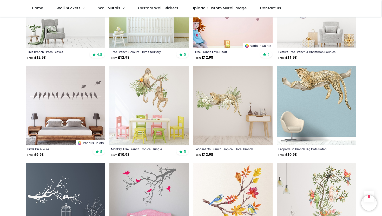
click at [137, 93] on img at bounding box center [150, 106] width 80 height 80
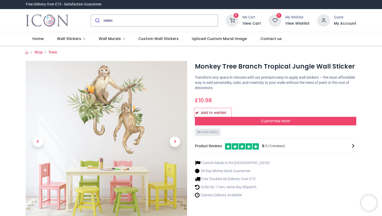
click at [203, 111] on button "Add to wishlist" at bounding box center [213, 113] width 36 height 9
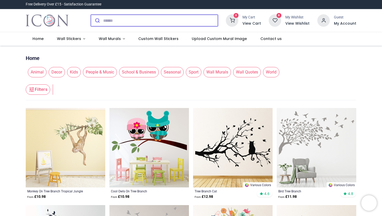
click at [109, 23] on input "search" at bounding box center [160, 20] width 115 height 11
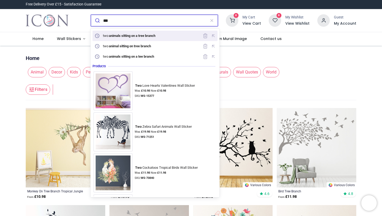
click at [116, 36] on mark "animals sitting on a tree branch" at bounding box center [132, 35] width 48 height 5
type input "**********"
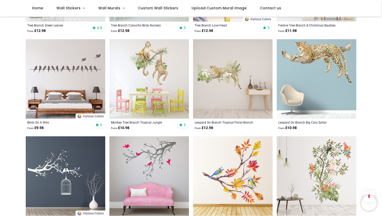
scroll to position [530, 0]
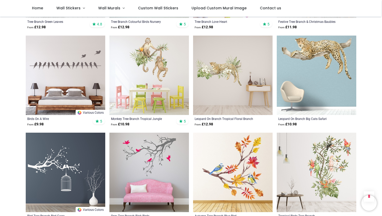
click at [299, 156] on img at bounding box center [317, 173] width 80 height 80
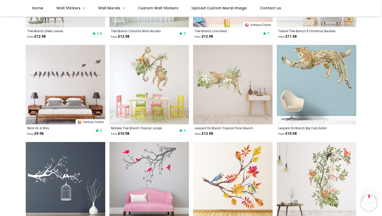
scroll to position [522, 0]
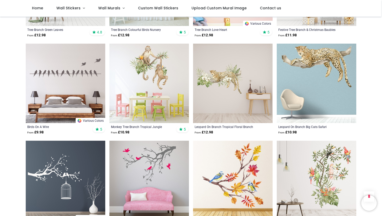
click at [295, 174] on img at bounding box center [317, 181] width 80 height 80
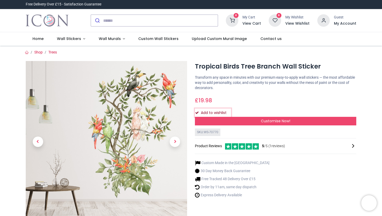
click at [209, 112] on button "Add to wishlist" at bounding box center [213, 113] width 36 height 9
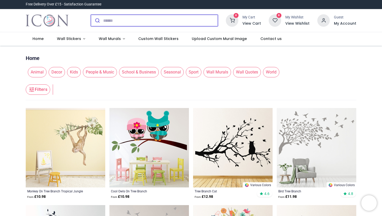
click at [99, 21] on icon "submit" at bounding box center [97, 20] width 5 height 5
click at [106, 20] on input "search" at bounding box center [160, 20] width 115 height 11
click at [105, 23] on input "search" at bounding box center [160, 20] width 115 height 11
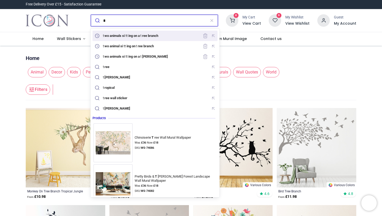
click at [112, 38] on div "t wo animals si tt ing on a t ree branch" at bounding box center [127, 35] width 67 height 7
type input "**********"
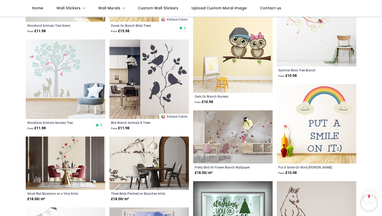
scroll to position [1017, 0]
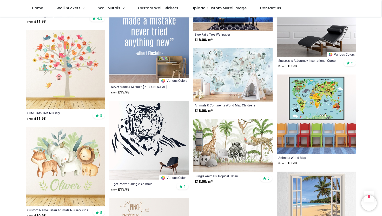
scroll to position [1775, 0]
click at [214, 121] on img at bounding box center [233, 145] width 80 height 53
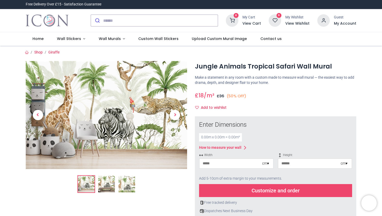
click at [125, 185] on img at bounding box center [127, 184] width 17 height 17
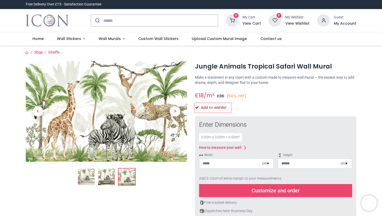
click at [214, 109] on button "Add to wishlist" at bounding box center [213, 108] width 36 height 9
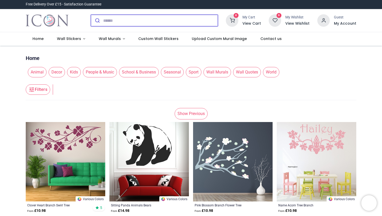
click at [115, 19] on input "search" at bounding box center [160, 20] width 115 height 11
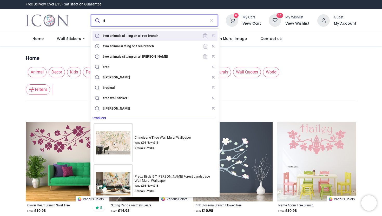
click at [124, 37] on mark "wo animals si" at bounding box center [115, 35] width 22 height 5
type input "**********"
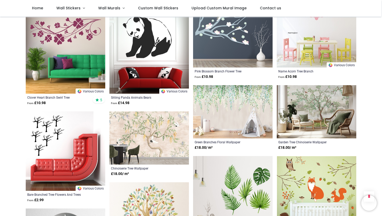
scroll to position [1401, 0]
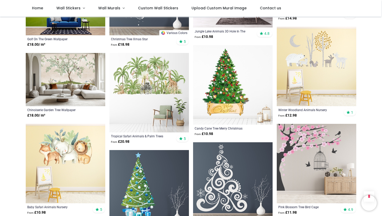
scroll to position [2214, 0]
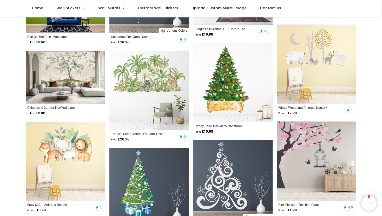
click at [147, 64] on img at bounding box center [150, 91] width 80 height 80
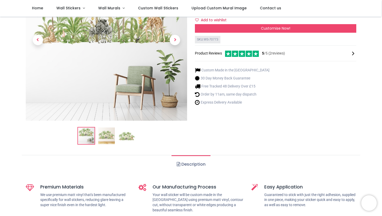
scroll to position [73, 0]
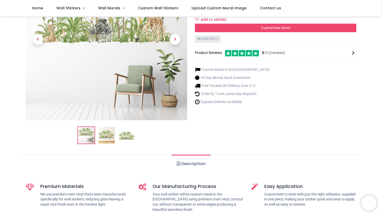
click at [123, 141] on img at bounding box center [127, 135] width 17 height 17
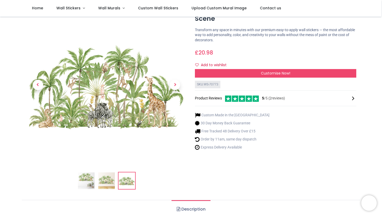
scroll to position [26, 0]
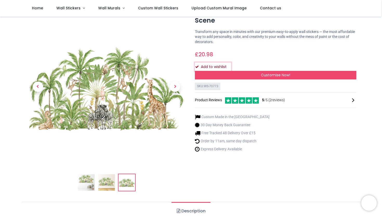
click at [200, 65] on button "Add to wishlist" at bounding box center [213, 67] width 36 height 9
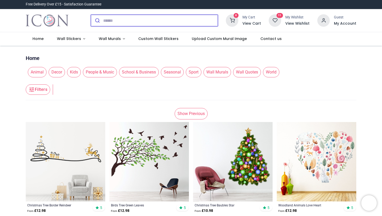
click at [127, 20] on input "search" at bounding box center [160, 20] width 115 height 11
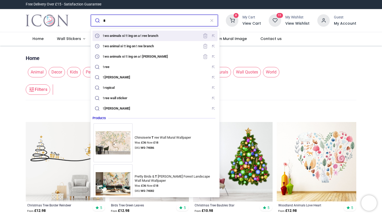
click at [108, 34] on mark "wo animals si" at bounding box center [115, 35] width 22 height 5
type input "**********"
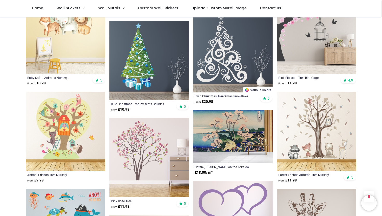
scroll to position [2345, 0]
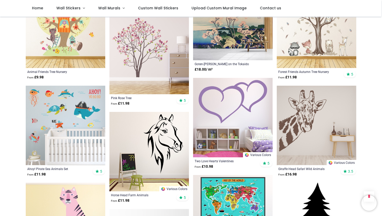
scroll to position [2434, 0]
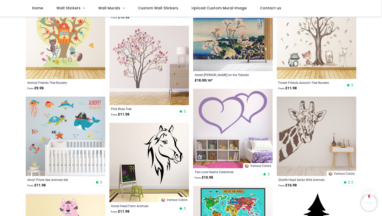
click at [135, 60] on img at bounding box center [150, 66] width 80 height 80
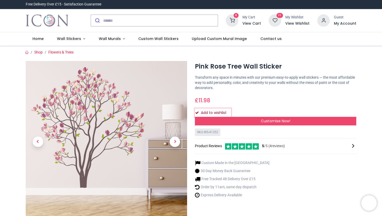
click at [212, 113] on button "Add to wishlist" at bounding box center [213, 113] width 36 height 9
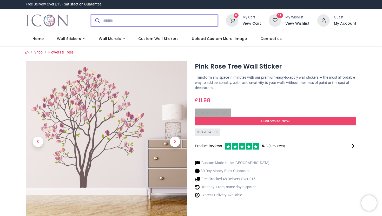
click at [103, 22] on input "search" at bounding box center [160, 20] width 115 height 11
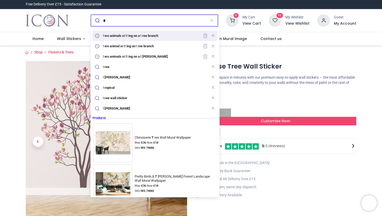
click at [117, 37] on mark "wo animals si" at bounding box center [115, 35] width 22 height 5
type input "**********"
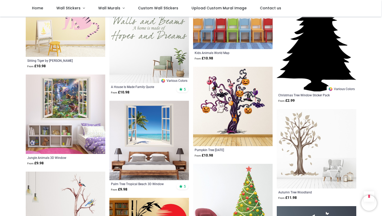
scroll to position [2653, 0]
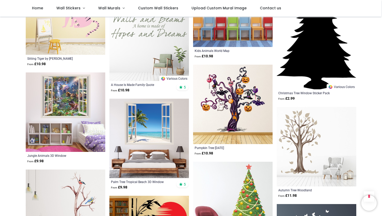
click at [94, 117] on img at bounding box center [66, 113] width 80 height 80
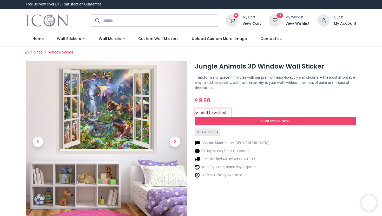
click at [218, 110] on button "Add to wishlist" at bounding box center [213, 113] width 36 height 9
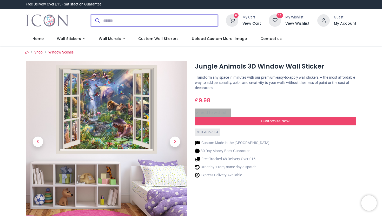
click at [116, 22] on input "search" at bounding box center [160, 20] width 115 height 11
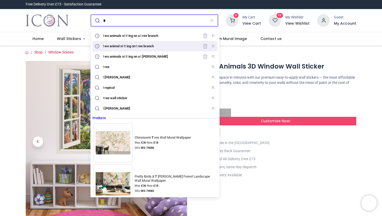
click at [112, 42] on div "t wo animal si tt ing on t ree branch" at bounding box center [155, 46] width 123 height 8
type input "**********"
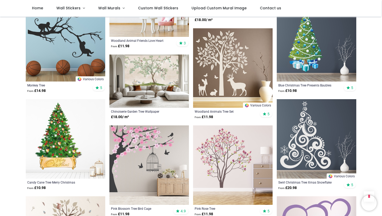
scroll to position [1560, 0]
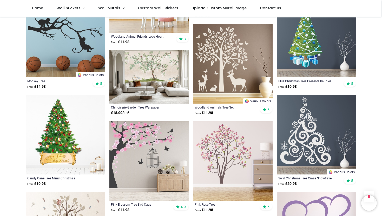
click at [149, 122] on img at bounding box center [150, 162] width 80 height 80
click at [158, 141] on img at bounding box center [150, 162] width 80 height 80
click at [153, 155] on img at bounding box center [150, 162] width 80 height 80
click at [178, 191] on img at bounding box center [150, 162] width 80 height 80
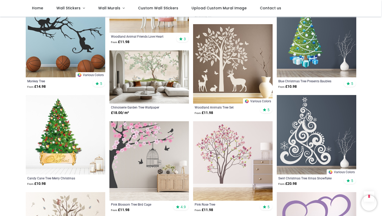
click at [158, 166] on img at bounding box center [150, 162] width 80 height 80
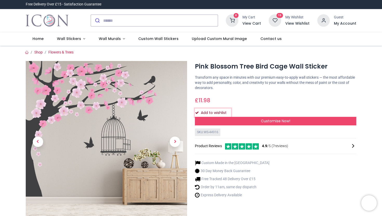
click at [216, 111] on button "Add to wishlist" at bounding box center [213, 113] width 36 height 9
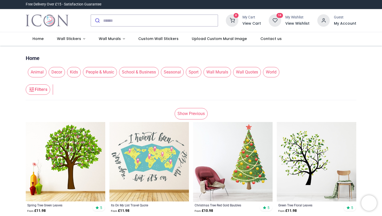
click at [298, 24] on h6 "View Wishlist" at bounding box center [298, 23] width 24 height 5
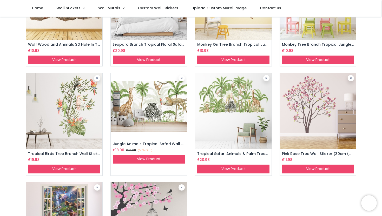
scroll to position [197, 0]
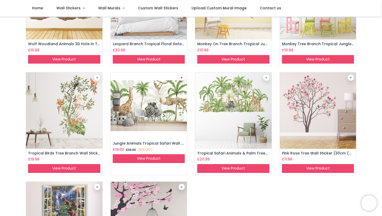
click link
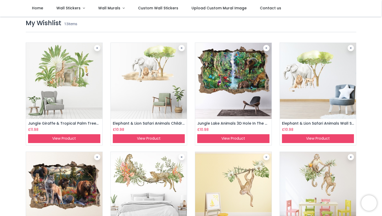
scroll to position [6, 0]
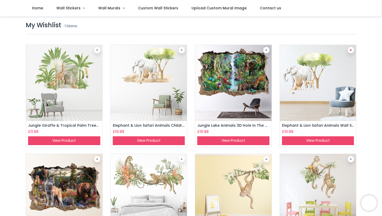
click link
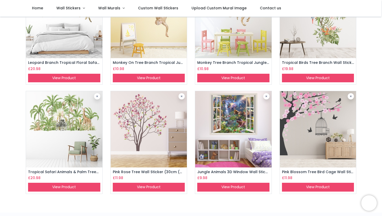
scroll to position [180, 0]
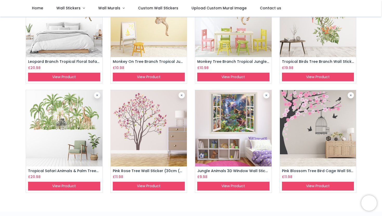
click img
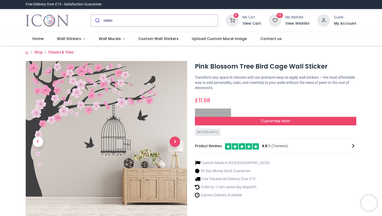
click at [177, 143] on span "Next" at bounding box center [175, 142] width 10 height 10
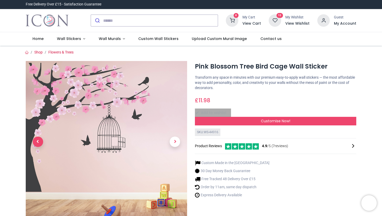
click at [37, 143] on span "Previous" at bounding box center [38, 142] width 10 height 10
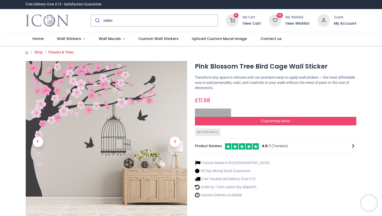
click at [292, 23] on h6 "View Wishlist" at bounding box center [298, 23] width 24 height 5
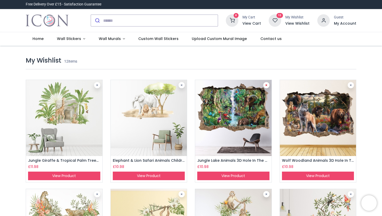
click at [266, 86] on icon at bounding box center [267, 85] width 2 height 3
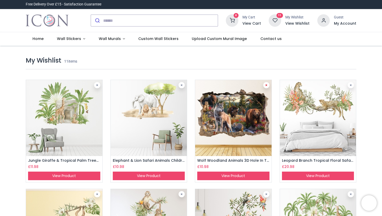
click at [267, 85] on link at bounding box center [267, 85] width 6 height 6
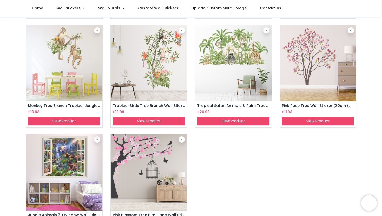
scroll to position [136, 0]
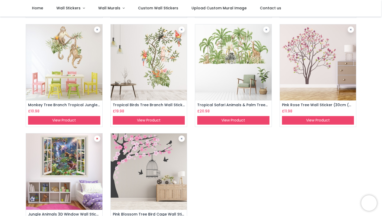
click at [97, 140] on icon at bounding box center [97, 139] width 2 height 3
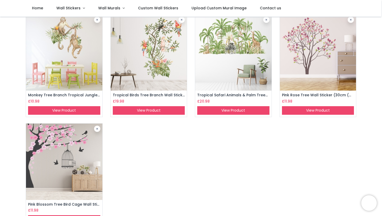
scroll to position [146, 0]
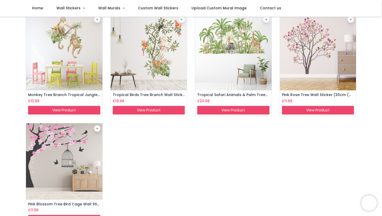
click at [64, 153] on img at bounding box center [64, 162] width 76 height 76
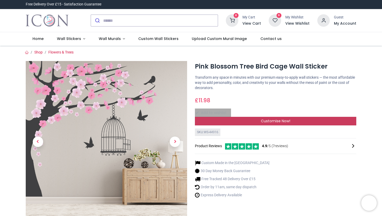
click at [287, 120] on span "Customise Now!" at bounding box center [275, 121] width 29 height 5
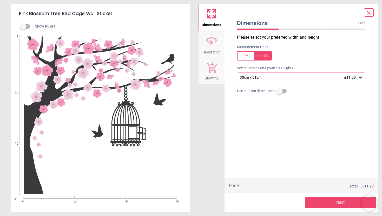
click at [362, 78] on icon at bounding box center [360, 78] width 3 height 2
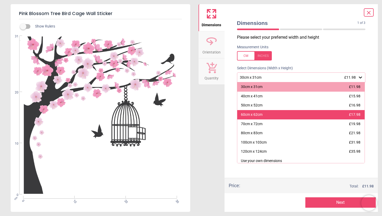
scroll to position [2, 0]
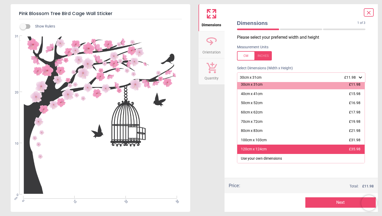
click at [242, 150] on div "120cm x 124cm" at bounding box center [254, 149] width 26 height 5
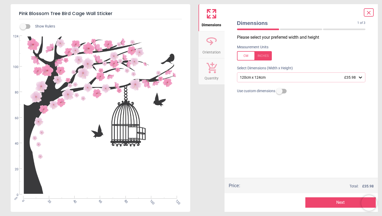
click at [369, 13] on icon at bounding box center [369, 12] width 3 height 3
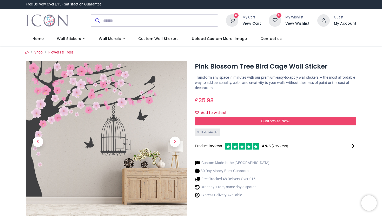
click at [293, 24] on h6 "View Wishlist" at bounding box center [298, 23] width 24 height 5
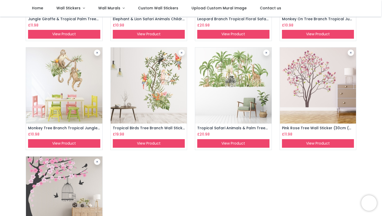
scroll to position [111, 0]
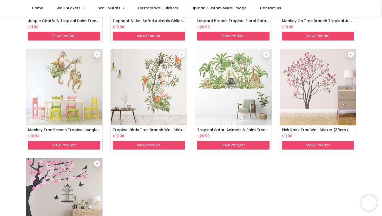
click at [97, 165] on icon at bounding box center [97, 164] width 2 height 3
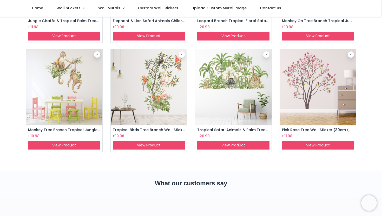
click at [313, 100] on img at bounding box center [318, 87] width 76 height 76
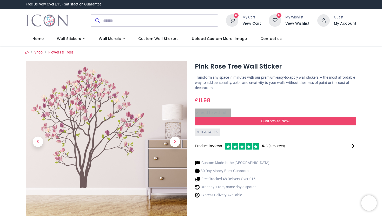
click at [288, 22] on h6 "View Wishlist" at bounding box center [298, 23] width 24 height 5
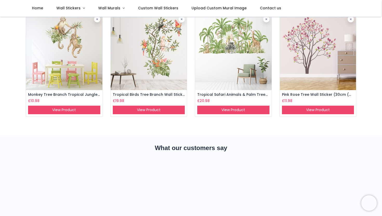
scroll to position [145, 0]
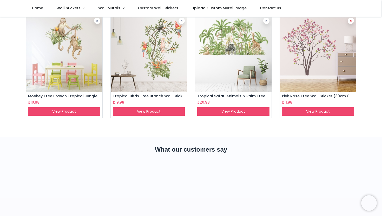
click at [349, 21] on link at bounding box center [351, 21] width 6 height 6
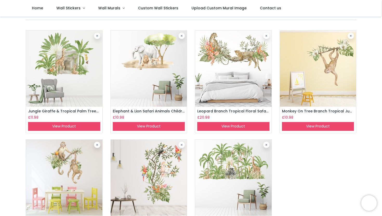
scroll to position [0, 0]
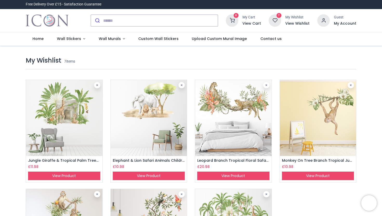
click at [233, 111] on img at bounding box center [233, 118] width 76 height 76
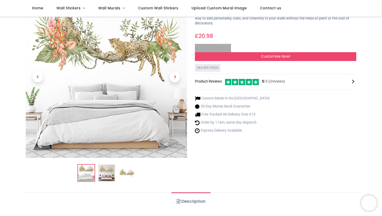
scroll to position [36, 0]
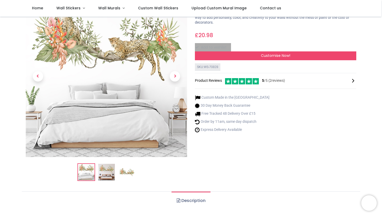
click at [103, 172] on img at bounding box center [106, 172] width 17 height 17
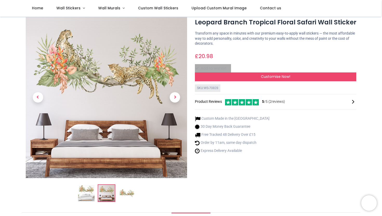
scroll to position [0, 0]
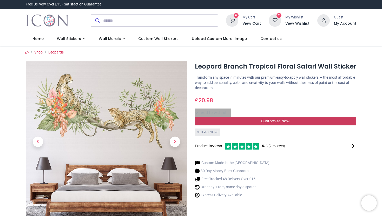
click at [265, 123] on span "Customise Now!" at bounding box center [275, 121] width 29 height 5
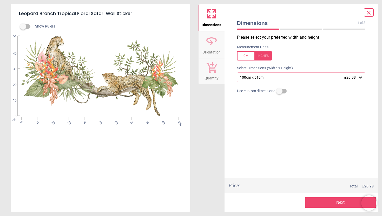
click at [361, 78] on icon at bounding box center [360, 78] width 3 height 2
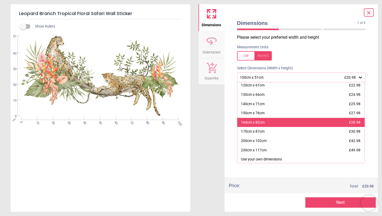
scroll to position [21, 0]
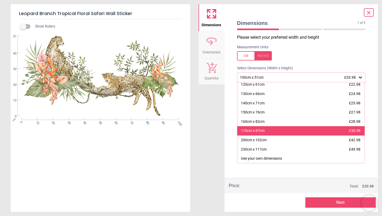
click at [274, 131] on div "170cm x 87cm £30.98" at bounding box center [302, 130] width 128 height 9
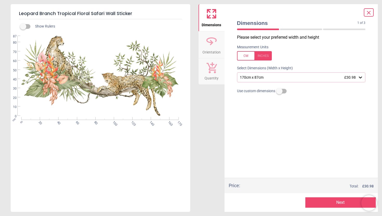
click at [369, 11] on icon at bounding box center [369, 13] width 6 height 6
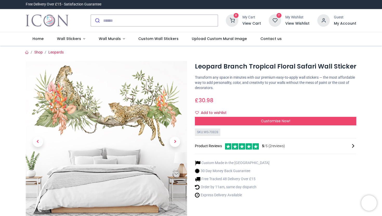
click at [290, 24] on h6 "View Wishlist" at bounding box center [298, 23] width 24 height 5
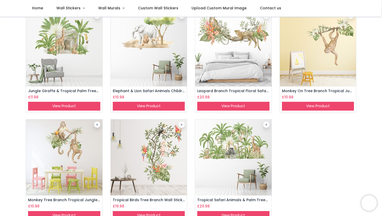
scroll to position [44, 0]
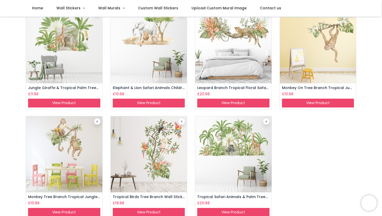
click at [172, 152] on img at bounding box center [149, 155] width 76 height 76
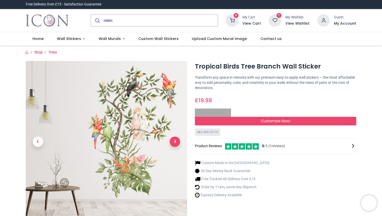
click at [175, 144] on span "Next" at bounding box center [175, 142] width 10 height 10
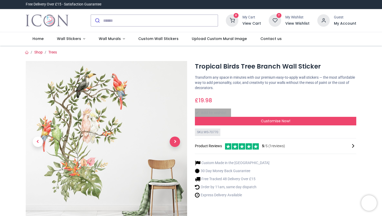
click at [175, 144] on span "Next" at bounding box center [175, 142] width 10 height 10
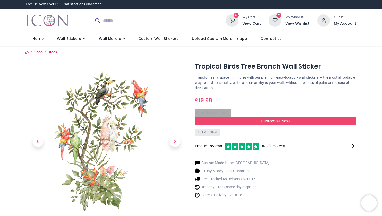
click at [291, 23] on h6 "View Wishlist" at bounding box center [298, 23] width 24 height 5
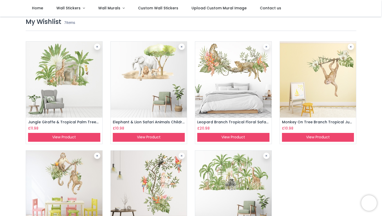
scroll to position [10, 0]
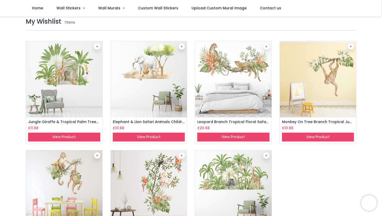
click at [75, 72] on img at bounding box center [64, 79] width 76 height 76
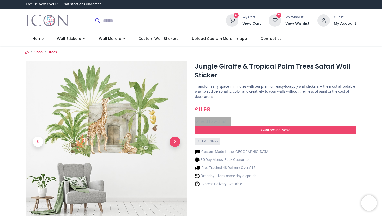
click at [177, 143] on span "Next" at bounding box center [175, 142] width 10 height 10
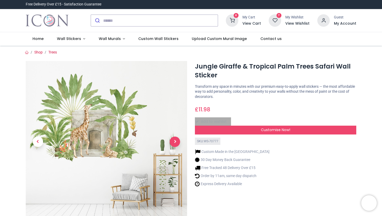
click at [177, 143] on span "Next" at bounding box center [175, 142] width 10 height 10
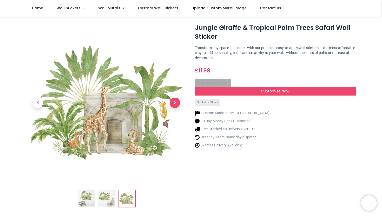
scroll to position [11, 0]
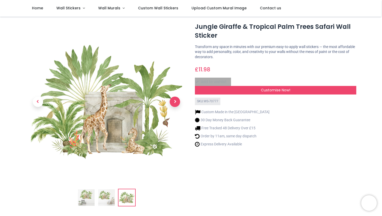
click at [176, 103] on span "Next" at bounding box center [175, 102] width 10 height 10
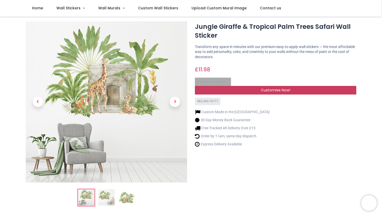
click at [291, 88] on div "Customise Now!" at bounding box center [276, 90] width 162 height 9
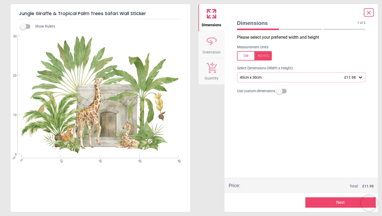
click at [362, 79] on icon at bounding box center [360, 77] width 5 height 5
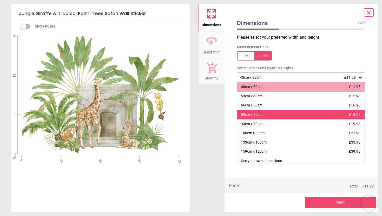
scroll to position [2, 0]
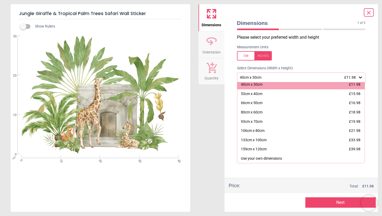
click at [372, 12] on icon at bounding box center [369, 13] width 6 height 6
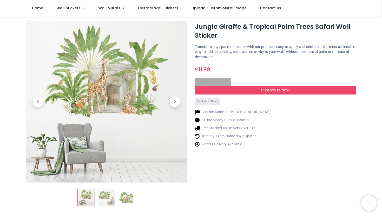
scroll to position [0, 0]
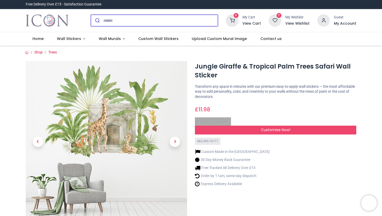
click at [148, 22] on input "search" at bounding box center [160, 20] width 115 height 11
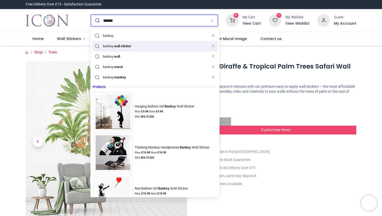
click at [122, 46] on mark "wall sticker" at bounding box center [123, 45] width 18 height 5
type input "**********"
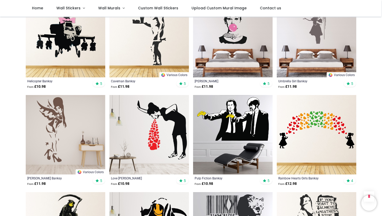
scroll to position [382, 0]
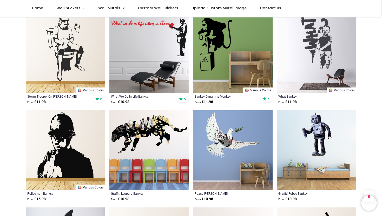
scroll to position [658, 0]
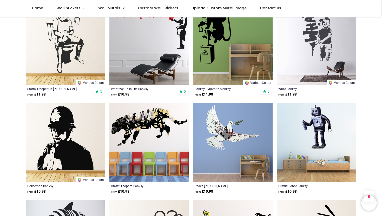
click at [230, 132] on img at bounding box center [233, 143] width 80 height 80
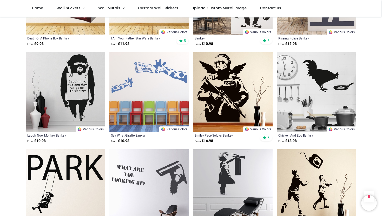
scroll to position [534, 0]
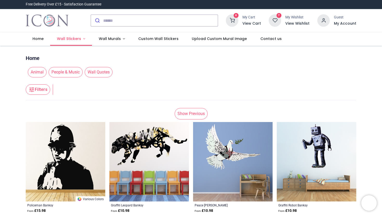
click at [79, 38] on span "Wall Stickers" at bounding box center [69, 38] width 24 height 5
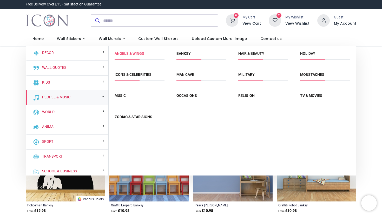
click at [126, 54] on link "Angels & Wings" at bounding box center [130, 54] width 30 height 4
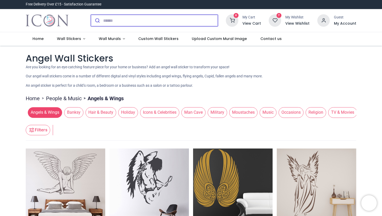
click at [139, 19] on input "search" at bounding box center [160, 20] width 115 height 11
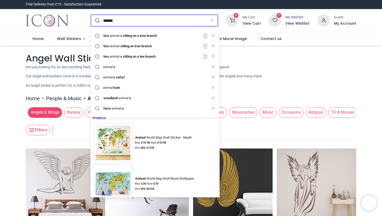
type input "******"
click at [91, 15] on button "submit" at bounding box center [97, 20] width 12 height 11
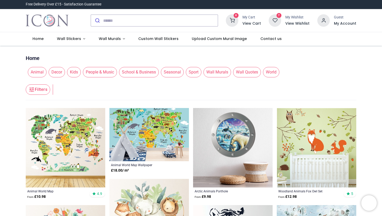
click at [35, 70] on span "Animal" at bounding box center [37, 72] width 19 height 10
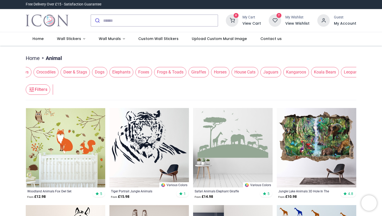
scroll to position [0, 153]
drag, startPoint x: 337, startPoint y: 74, endPoint x: 184, endPoint y: 65, distance: 153.2
click at [184, 65] on div "Animal Groups Antelope Bears Birds Camels Chickens Cows Crocodiles Deer & Stags…" at bounding box center [191, 72] width 331 height 15
click at [120, 22] on input "search" at bounding box center [160, 20] width 115 height 11
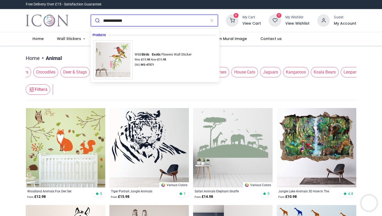
type input "**********"
click at [91, 15] on button "submit" at bounding box center [97, 20] width 12 height 11
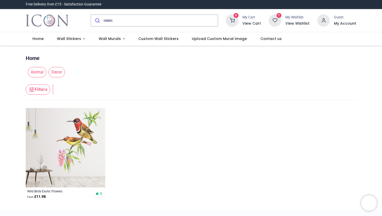
click at [85, 157] on img at bounding box center [66, 148] width 80 height 80
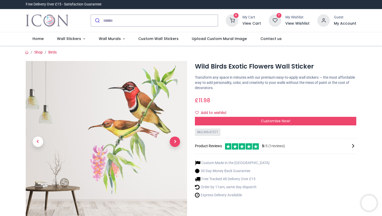
click at [176, 140] on span "Next" at bounding box center [175, 142] width 10 height 10
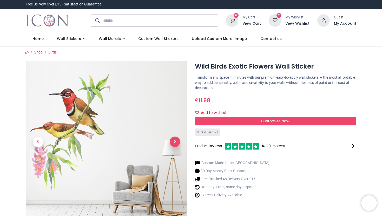
click at [176, 140] on span "Next" at bounding box center [175, 142] width 10 height 10
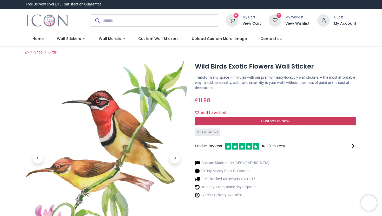
click at [320, 123] on div "Customise Now!" at bounding box center [276, 121] width 162 height 9
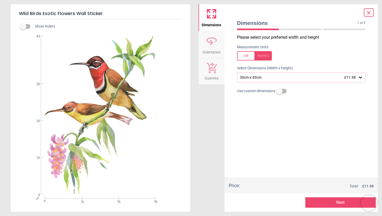
click at [360, 78] on icon at bounding box center [360, 77] width 5 height 5
